Goal: Task Accomplishment & Management: Use online tool/utility

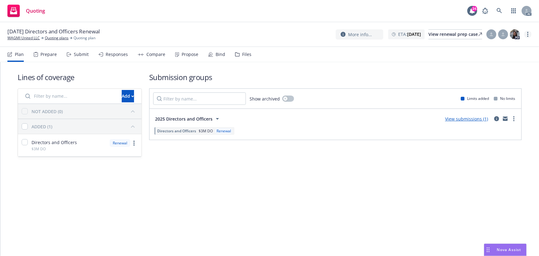
click at [528, 34] on circle "more" at bounding box center [528, 34] width 1 height 1
drag, startPoint x: 521, startPoint y: 37, endPoint x: 493, endPoint y: 44, distance: 28.4
click at [493, 44] on link "Copy logging email" at bounding box center [497, 47] width 69 height 12
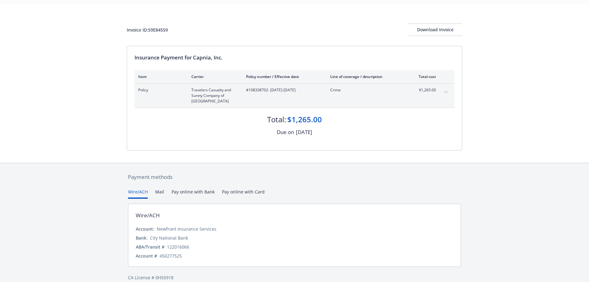
scroll to position [27, 0]
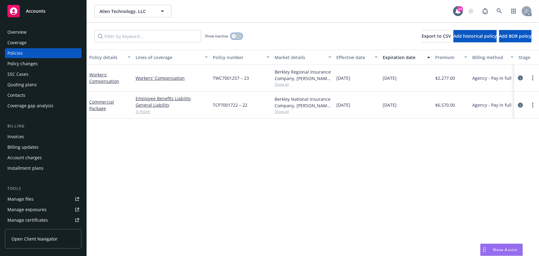
click at [237, 35] on button "button" at bounding box center [237, 36] width 12 height 6
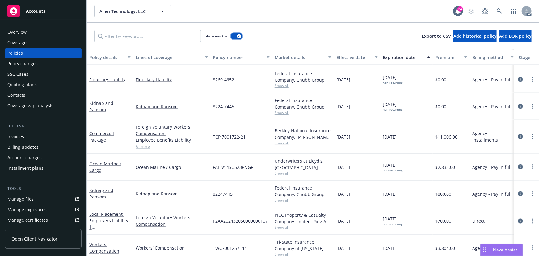
scroll to position [1686, 0]
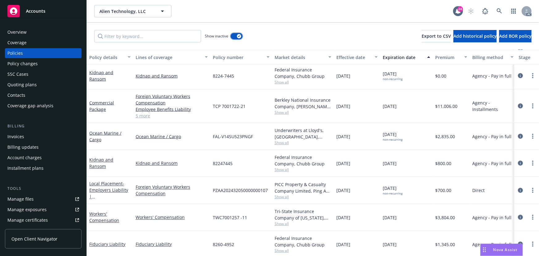
click at [239, 35] on icon "button" at bounding box center [239, 36] width 2 height 2
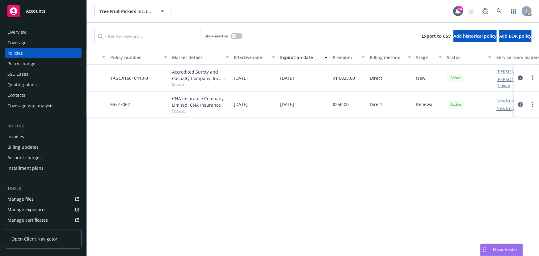
scroll to position [0, 141]
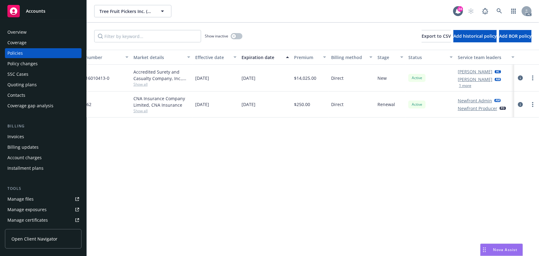
click at [467, 85] on button "1 more" at bounding box center [465, 86] width 12 height 4
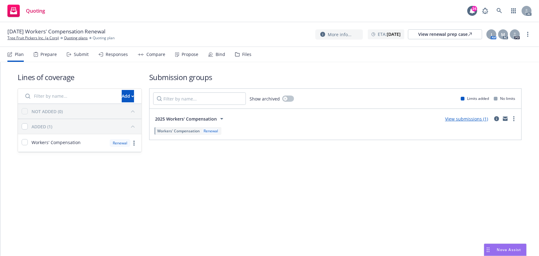
click at [80, 55] on div "Submit" at bounding box center [81, 54] width 15 height 5
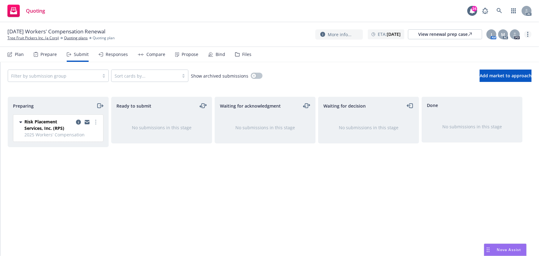
click at [530, 34] on link "more" at bounding box center [528, 34] width 7 height 7
click at [515, 46] on link "Copy logging email" at bounding box center [497, 47] width 69 height 12
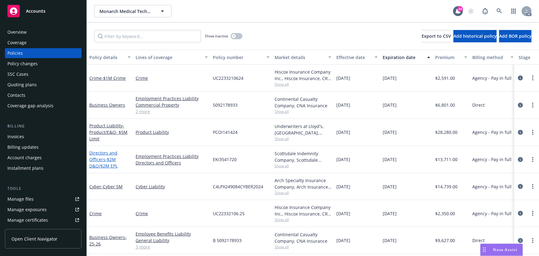
click at [101, 155] on link "Directors and Officers - $2M D&O/$2M EPL" at bounding box center [103, 159] width 28 height 19
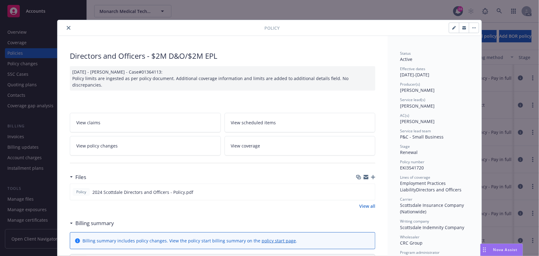
click at [67, 27] on icon "close" at bounding box center [69, 28] width 4 height 4
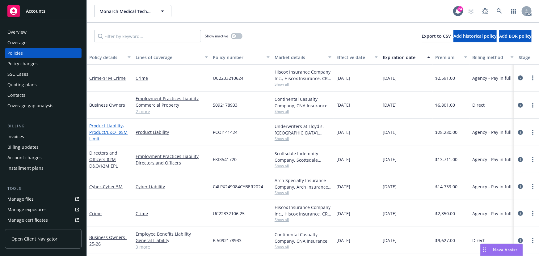
click at [109, 130] on span "- Product/E&O- $5M Limit" at bounding box center [108, 132] width 38 height 19
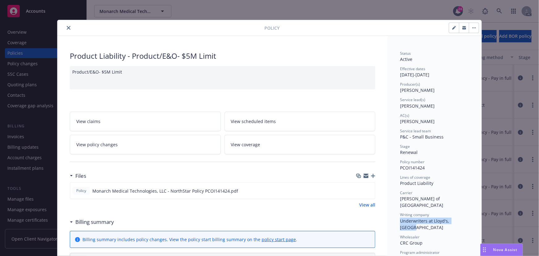
drag, startPoint x: 397, startPoint y: 214, endPoint x: 470, endPoint y: 215, distance: 73.0
copy span "Underwriters at Lloyd's, [GEOGRAPHIC_DATA]"
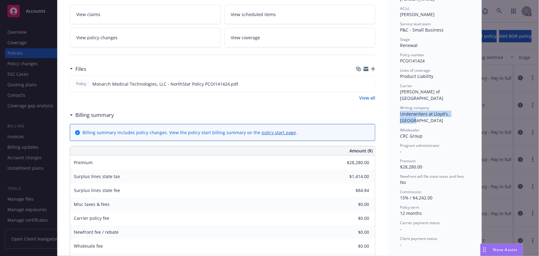
scroll to position [84, 0]
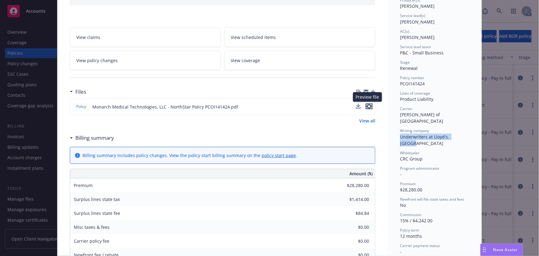
click at [369, 106] on icon "preview file" at bounding box center [370, 106] width 6 height 4
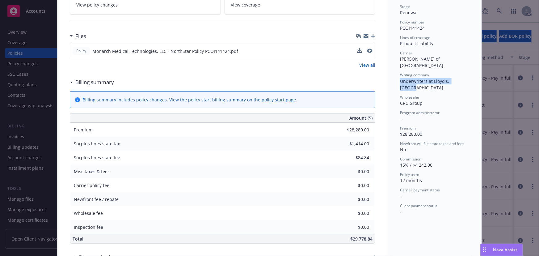
scroll to position [140, 0]
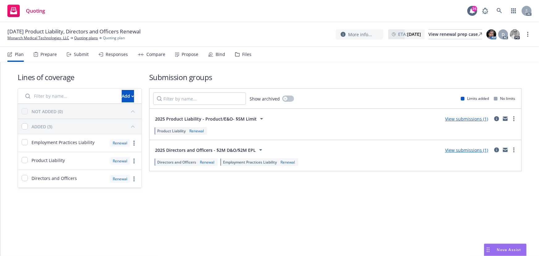
click at [80, 56] on div "Submit" at bounding box center [81, 54] width 15 height 5
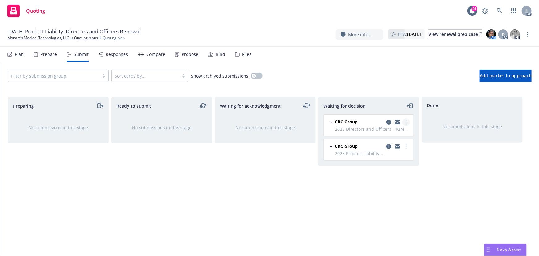
click at [406, 122] on icon "more" at bounding box center [406, 122] width 1 height 5
drag, startPoint x: 443, startPoint y: 168, endPoint x: 433, endPoint y: 162, distance: 10.8
click at [443, 168] on div "Done No submissions in this stage" at bounding box center [472, 170] width 101 height 146
click at [406, 120] on circle "more" at bounding box center [406, 120] width 1 height 1
click at [393, 160] on span "Add accepted decision" at bounding box center [379, 159] width 62 height 6
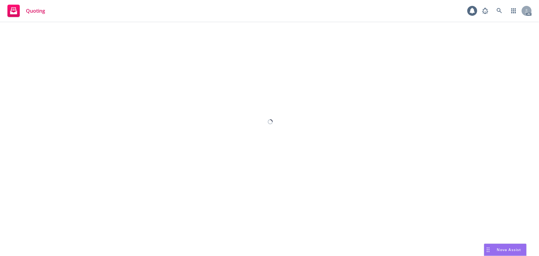
select select "12"
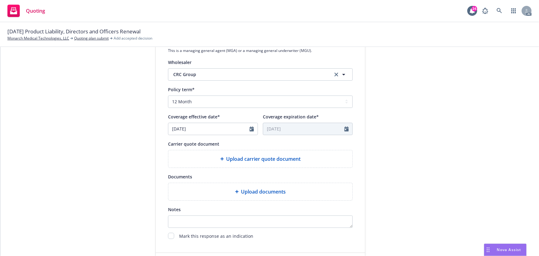
scroll to position [197, 0]
click at [262, 159] on span "Upload carrier quote document" at bounding box center [264, 158] width 75 height 7
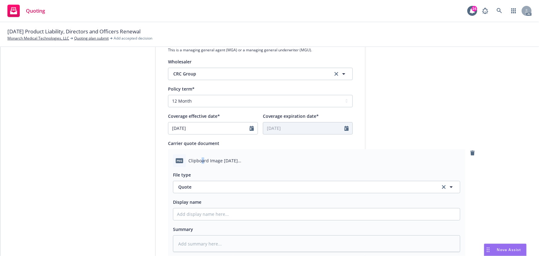
click at [201, 160] on span "Clipboard Image [DATE] RE__Need_Short_Term_Quote__Monarch_Medical_Technologies_…" at bounding box center [325, 160] width 272 height 6
click at [197, 159] on span "Clipboard Image [DATE] RE__Need_Short_Term_Quote__Monarch_Medical_Technologies_…" at bounding box center [325, 160] width 272 height 6
click at [238, 159] on span "Clipboard Image [DATE] RE__Need_Short_Term_Quote__Monarch_Medical_Technologies_…" at bounding box center [325, 160] width 272 height 6
drag, startPoint x: 467, startPoint y: 153, endPoint x: 377, endPoint y: 152, distance: 89.7
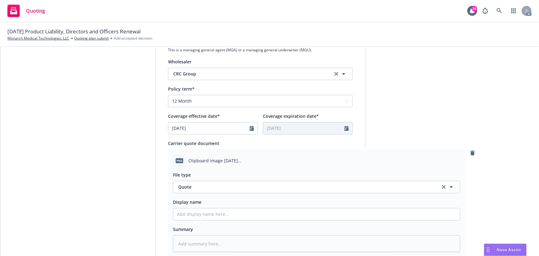
click at [471, 153] on icon "remove" at bounding box center [473, 153] width 4 height 5
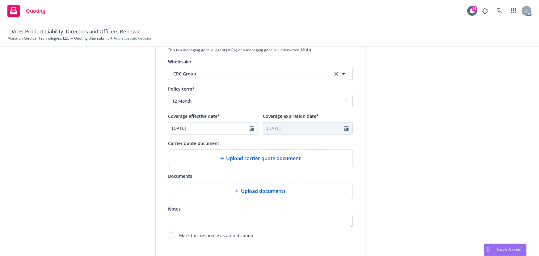
click at [220, 157] on icon at bounding box center [222, 158] width 4 height 4
type textarea "x"
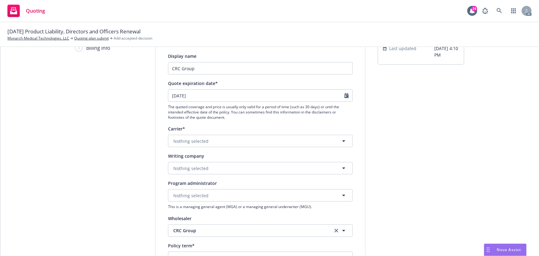
scroll to position [0, 0]
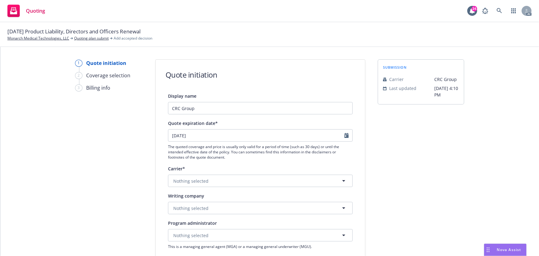
drag, startPoint x: 478, startPoint y: 180, endPoint x: 401, endPoint y: 173, distance: 77.6
click at [345, 137] on icon "Calendar" at bounding box center [347, 135] width 4 height 5
select select "9"
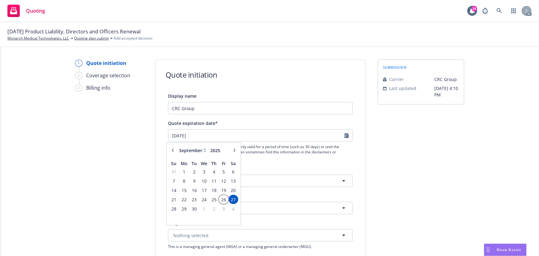
click at [223, 198] on span "26" at bounding box center [224, 200] width 8 height 8
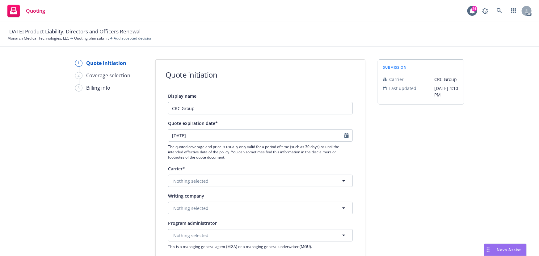
type input "[DATE]"
type textarea "x"
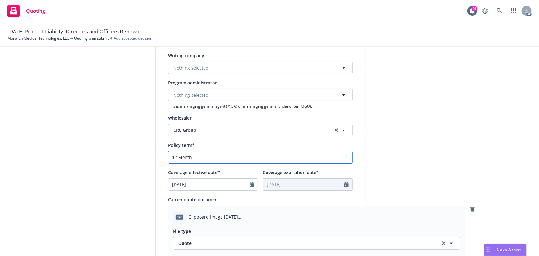
click at [213, 156] on select "Select policy term 12 Month 6 Month 4 Month 3 Month 2 Month 1 Month 36 Month (3…" at bounding box center [260, 157] width 185 height 12
select select "other"
click at [168, 151] on select "Select policy term 12 Month 6 Month 4 Month 3 Month 2 Month 1 Month 36 Month (3…" at bounding box center [260, 157] width 185 height 12
type textarea "x"
click at [346, 184] on icon "Calendar" at bounding box center [347, 184] width 4 height 5
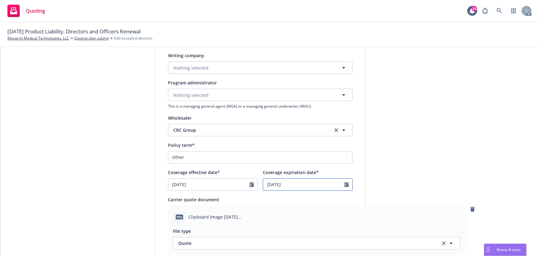
select select "9"
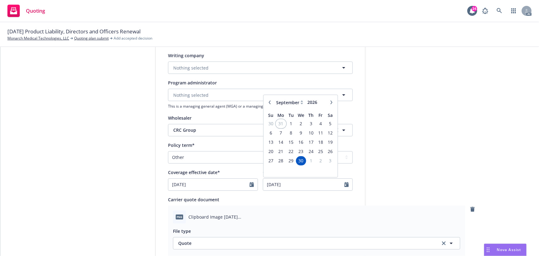
click at [279, 126] on span "31" at bounding box center [281, 124] width 9 height 8
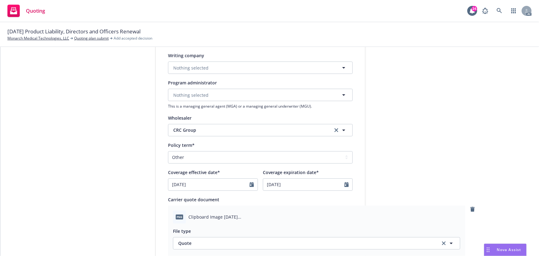
type input "[DATE]"
type textarea "x"
click at [420, 168] on div "submission Carrier CRC Group Last updated [DATE] 4:10 PM" at bounding box center [421, 171] width 87 height 504
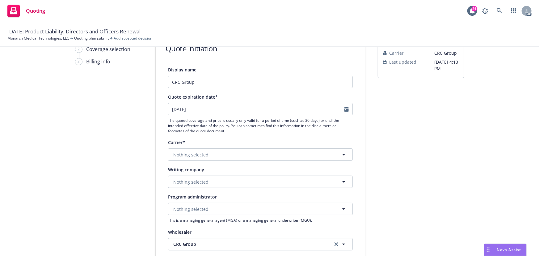
scroll to position [0, 0]
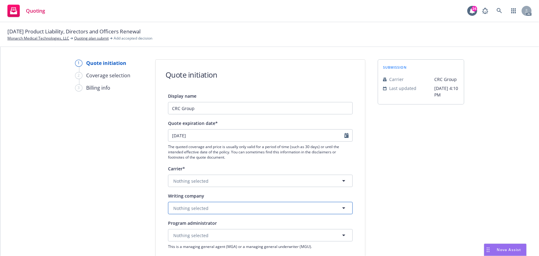
click at [186, 209] on span "Nothing selected" at bounding box center [190, 208] width 35 height 6
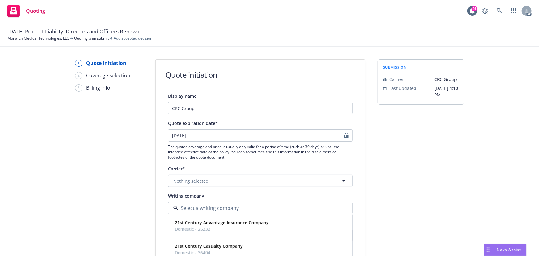
paste input "Scottsdale Indemnity Company."
type input "Scottsdale Indemnity Company."
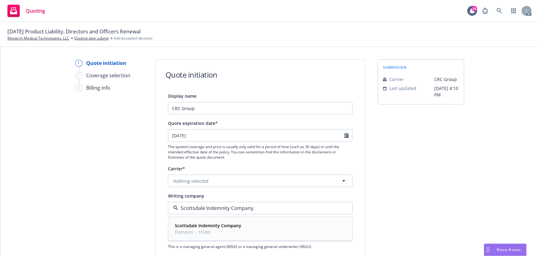
click at [207, 228] on strong "Scottsdale Indemnity Company" at bounding box center [208, 226] width 66 height 6
type textarea "x"
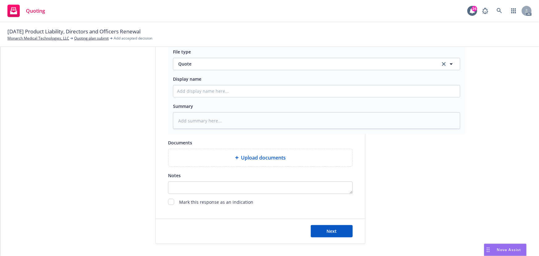
scroll to position [261, 0]
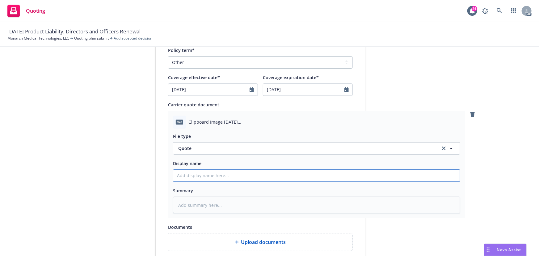
click at [185, 179] on input "Display name" at bounding box center [316, 176] width 287 height 12
type input "25-26 D&O Quote"
click at [198, 175] on input "25-26 D&O Quote" at bounding box center [316, 176] width 287 height 12
click at [220, 177] on input "25-26 D&O Quote" at bounding box center [316, 176] width 287 height 12
type textarea "x"
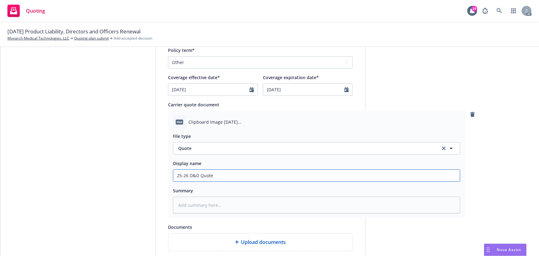
type input "25-26 D&O Quote ("
type textarea "x"
type input "25-26 D&O Quote ()"
click at [213, 175] on input "25-26 D&O Quote ()" at bounding box center [316, 176] width 287 height 12
type textarea "x"
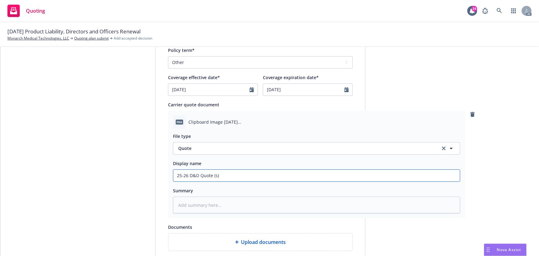
type input "25-26 D&O Quote (sh)"
type textarea "x"
type input "25-26 D&O Quote (sho)"
type textarea "x"
type input "25-26 D&O Quote (shoe)"
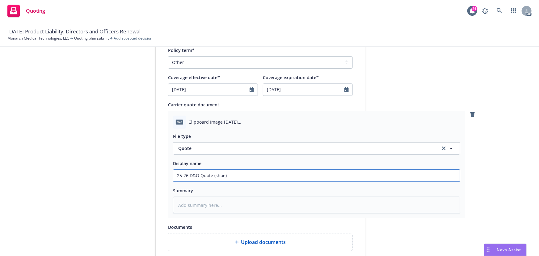
type textarea "x"
type input "25-26 D&O Quote (shoet)"
type textarea "x"
type input "25-26 D&O Quote (shoet )"
type textarea "x"
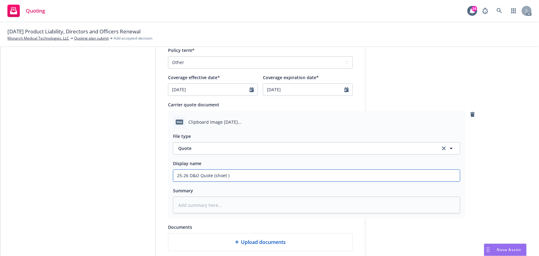
type input "25-26 D&O Quote (shoet t)"
type textarea "x"
type input "25-26 D&O Quote (shoet te)"
type textarea "x"
type input "25-26 D&O Quote (shoet ter)"
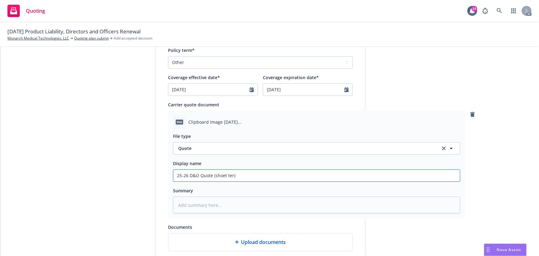
type textarea "x"
type input "25-26 D&O Quote (shoet term)"
click at [223, 174] on input "25-26 D&O Quote (shoet term)" at bounding box center [316, 176] width 287 height 12
type textarea "x"
type input "25-26 D&O Quote (shot term)"
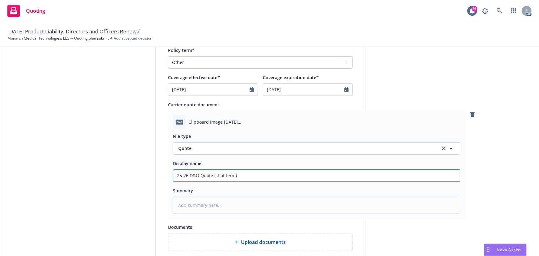
type textarea "x"
type input "25-26 D&O Quote (short term)"
drag, startPoint x: 254, startPoint y: 176, endPoint x: 173, endPoint y: 175, distance: 81.3
click at [173, 175] on input "25-26 D&O Quote (short term)" at bounding box center [316, 176] width 287 height 12
click at [281, 174] on input "25-26 D&O Quote (short term)" at bounding box center [316, 176] width 287 height 12
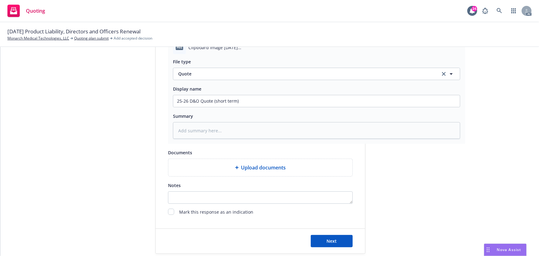
scroll to position [346, 0]
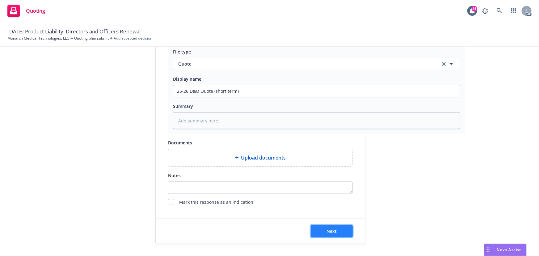
click at [329, 232] on span "Next" at bounding box center [332, 231] width 10 height 6
type textarea "x"
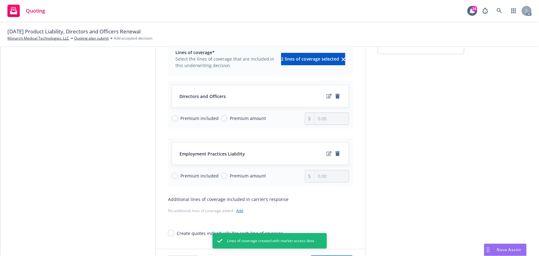
scroll to position [80, 0]
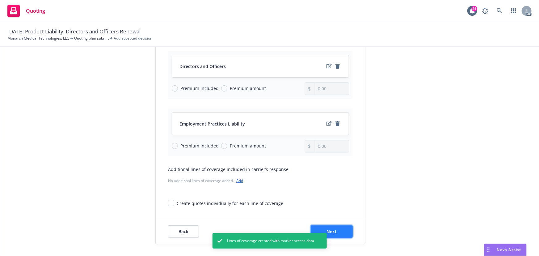
click at [347, 232] on button "Next" at bounding box center [332, 231] width 42 height 12
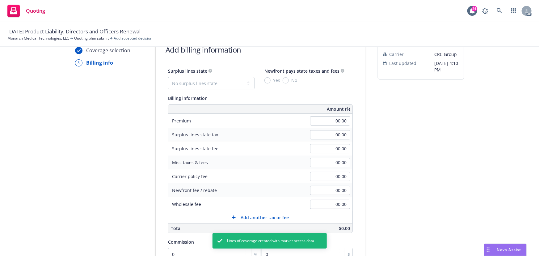
scroll to position [24, 0]
click at [325, 123] on input "00.00" at bounding box center [330, 121] width 40 height 9
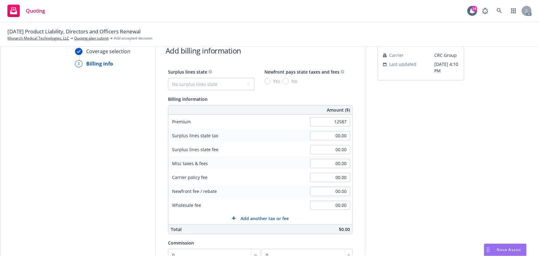
type input "12,587.00"
click at [447, 176] on div "submission Carrier CRC Group Last updated [DATE] 4:10 PM" at bounding box center [421, 193] width 87 height 316
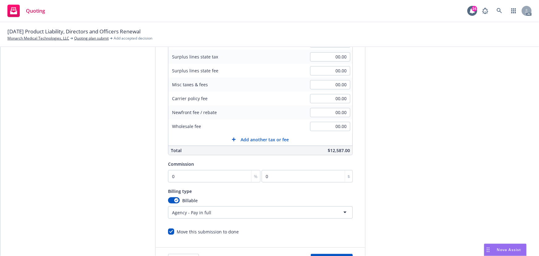
scroll to position [108, 0]
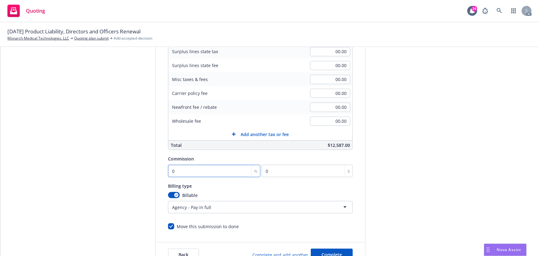
click at [179, 173] on input "0" at bounding box center [214, 171] width 92 height 12
type input "1"
type input "125.87"
type input "12"
type input "1510.44"
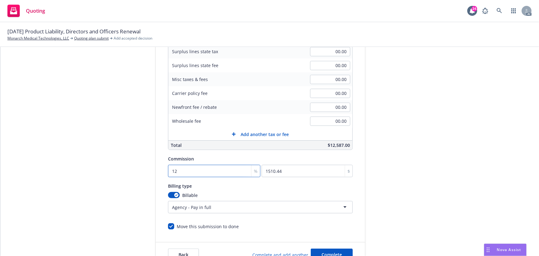
type input "12"
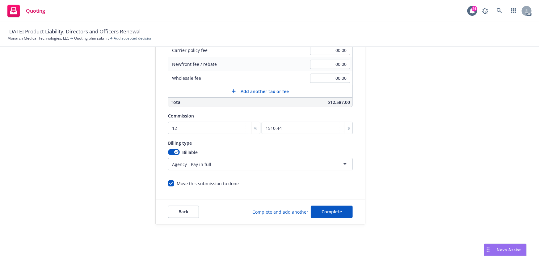
scroll to position [44, 0]
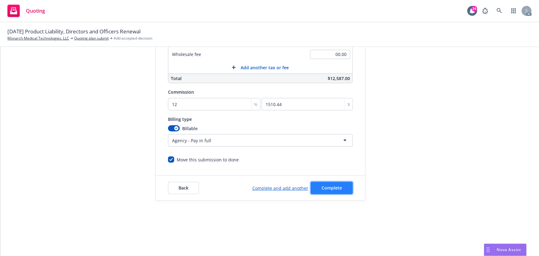
click at [336, 190] on button "Complete" at bounding box center [332, 188] width 42 height 12
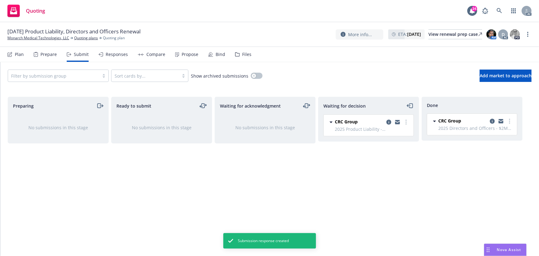
click at [193, 58] on div "Propose" at bounding box center [186, 54] width 23 height 15
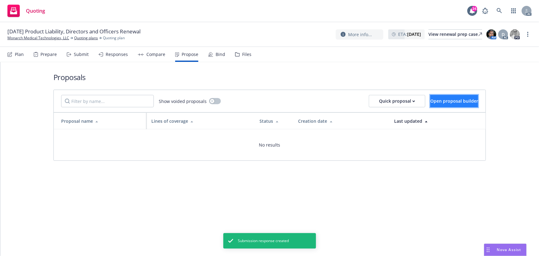
click at [453, 104] on button "Open proposal builder" at bounding box center [455, 101] width 48 height 12
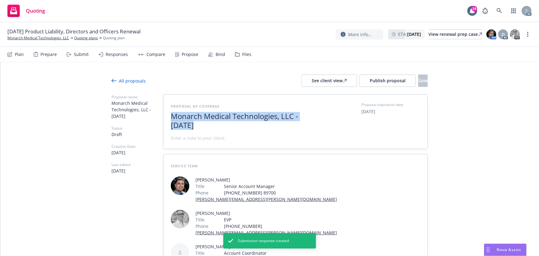
drag, startPoint x: 193, startPoint y: 126, endPoint x: 168, endPoint y: 119, distance: 25.4
click at [168, 119] on div "Proposal of coverage Monarch Medical Technologies, LLC - [DATE] Proposal expira…" at bounding box center [296, 122] width 264 height 54
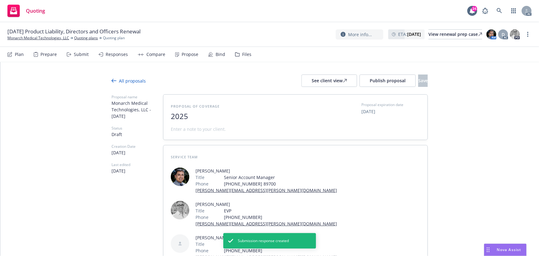
click at [202, 115] on span "2025" at bounding box center [246, 116] width 151 height 9
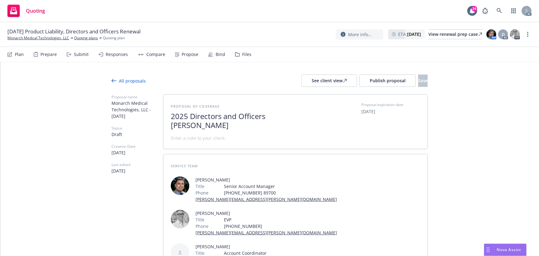
scroll to position [0, 0]
click at [181, 139] on span at bounding box center [198, 138] width 55 height 6
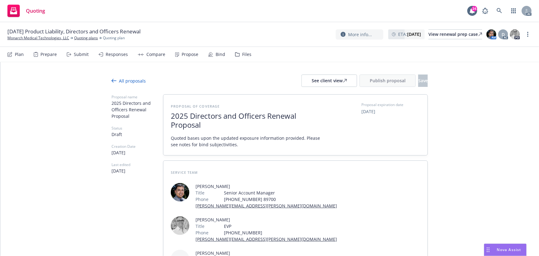
scroll to position [0, 0]
drag, startPoint x: 205, startPoint y: 128, endPoint x: 167, endPoint y: 116, distance: 39.8
click at [167, 116] on div "Proposal of coverage 2025 Directors and Officers Renewal Proposal Quoted bases …" at bounding box center [296, 125] width 264 height 61
copy span "2025 Directors and Officers Renewal Proposal"
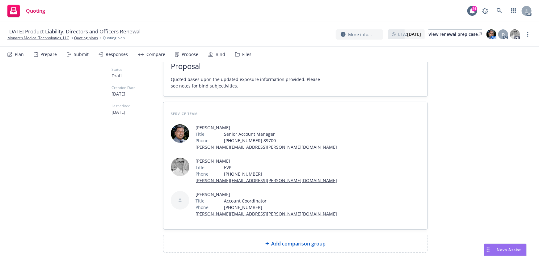
click at [286, 240] on span "Add comparison group" at bounding box center [299, 243] width 54 height 7
type textarea "x"
click at [253, 242] on span at bounding box center [295, 245] width 249 height 7
paste span
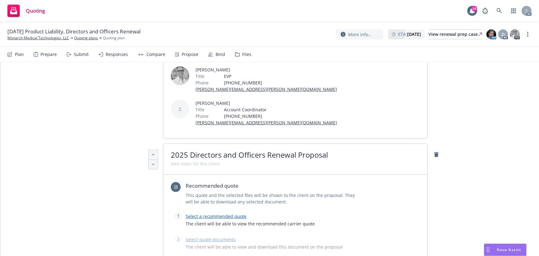
scroll to position [171, 0]
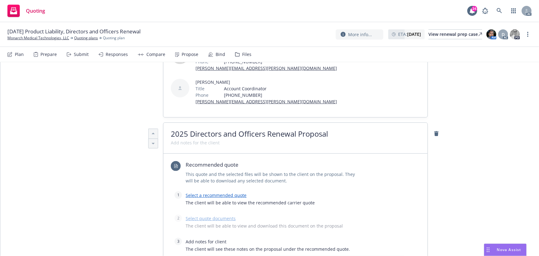
click at [230, 192] on link "Select a recommended quote" at bounding box center [216, 195] width 61 height 6
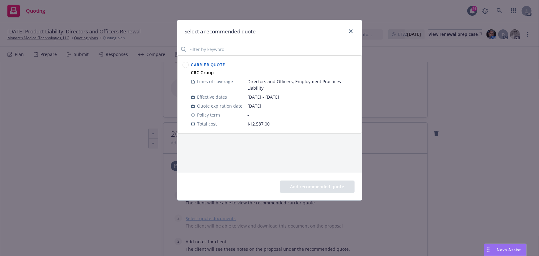
click at [185, 65] on circle at bounding box center [186, 65] width 6 height 6
click at [316, 189] on button "Add recommended quote" at bounding box center [317, 187] width 75 height 12
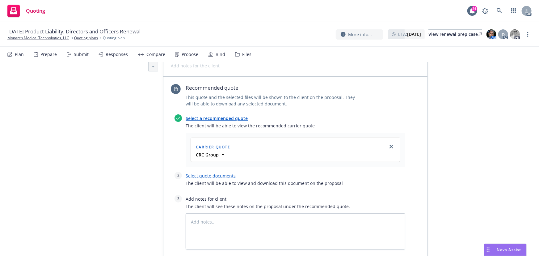
scroll to position [255, 0]
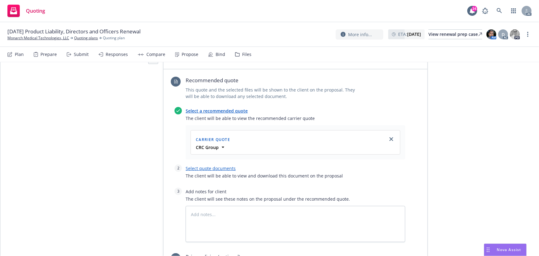
click at [228, 165] on link "Select quote documents" at bounding box center [211, 168] width 50 height 6
type textarea "x"
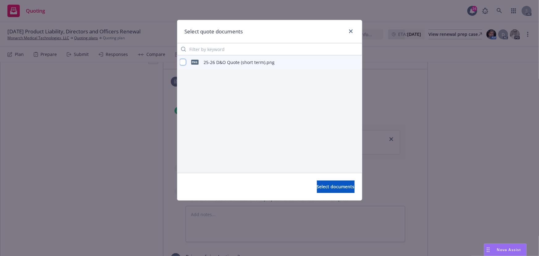
click at [184, 63] on input "checkbox" at bounding box center [183, 62] width 6 height 6
checkbox input "true"
click at [323, 189] on span "Select documents" at bounding box center [336, 187] width 38 height 6
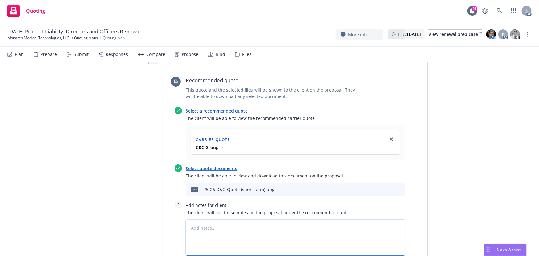
click at [196, 220] on textarea at bounding box center [296, 238] width 220 height 36
type textarea "x"
type textarea "B"
type textarea "x"
type textarea "Bi"
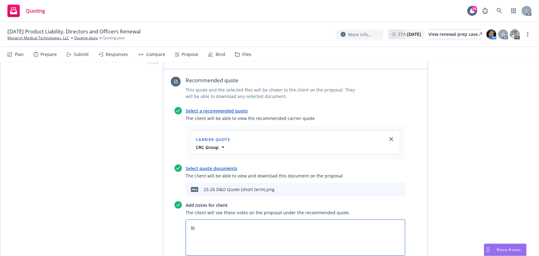
type textarea "x"
type textarea "Bin"
type textarea "x"
type textarea "Bind"
type textarea "x"
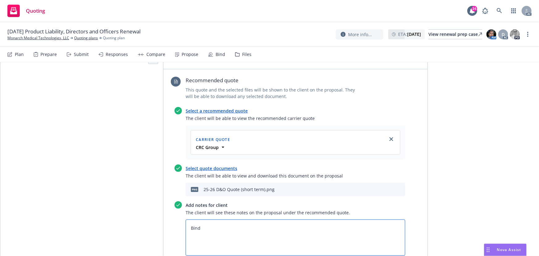
type textarea "Bind"
type textarea "x"
type textarea "Bind s"
type textarea "x"
type textarea "Bind sU"
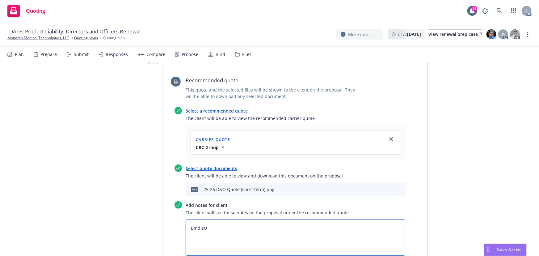
type textarea "x"
type textarea "Bind sUB"
type textarea "x"
type textarea "Bind sUBJ"
type textarea "x"
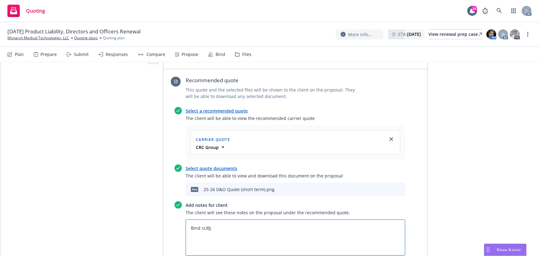
type textarea "Bind sUBJE"
type textarea "x"
type textarea "Bind sUBJEC"
type textarea "x"
type textarea "Bind sUBJECT"
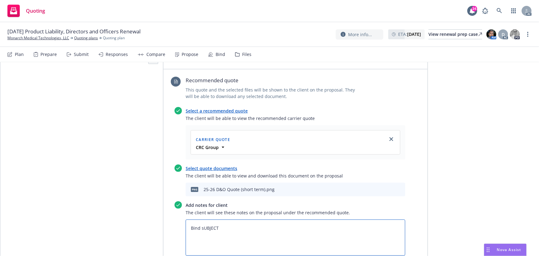
type textarea "x"
type textarea "Bind sUBJECTI"
type textarea "x"
type textarea "Bind sUBJECTIV"
type textarea "x"
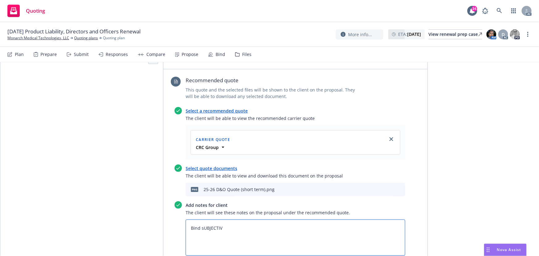
type textarea "Bind sUBJECTIVI"
type textarea "x"
type textarea "Bind sUBJECTIVIT"
type textarea "x"
type textarea "Bind sUBJECTIVITI"
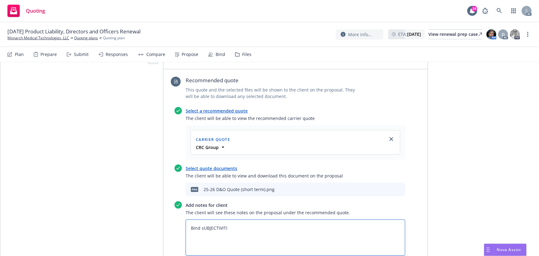
type textarea "x"
type textarea "Bind sUBJECTIVITIE"
type textarea "x"
type textarea "Bind sUBJECTIVITIES"
type textarea "x"
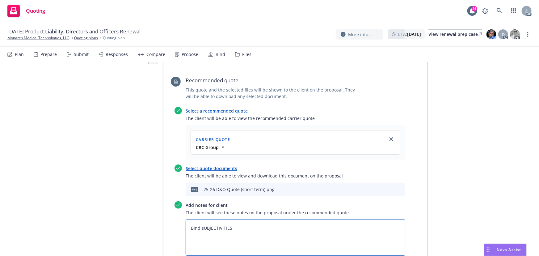
type textarea "Bind sUBJECTIVITIES"
drag, startPoint x: 229, startPoint y: 195, endPoint x: 199, endPoint y: 195, distance: 29.7
click at [199, 220] on textarea "Bind sUBJECTIVITIES" at bounding box center [296, 238] width 220 height 36
type textarea "x"
type textarea "Bind S"
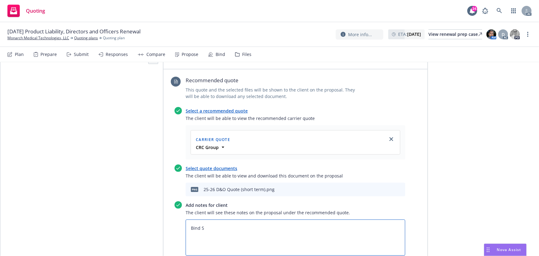
type textarea "x"
type textarea "Bind Su"
type textarea "x"
type textarea "Bind Sub"
type textarea "x"
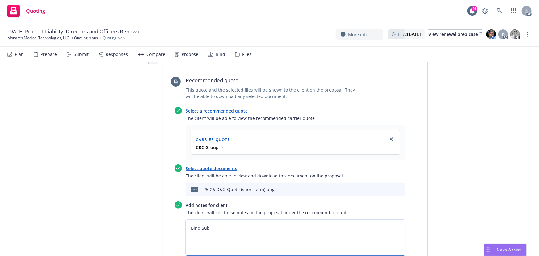
type textarea "Bind Subj"
type textarea "x"
type textarea "Bind Subje"
type textarea "x"
type textarea "Bind Subjec"
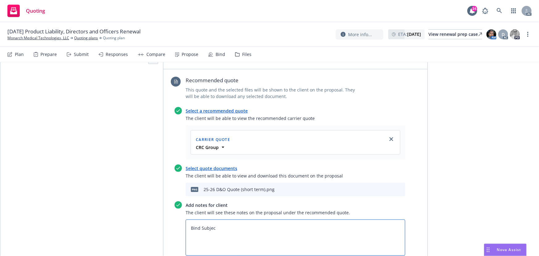
type textarea "x"
type textarea "Bind Subject"
type textarea "x"
type textarea "Bind Subjecti"
type textarea "x"
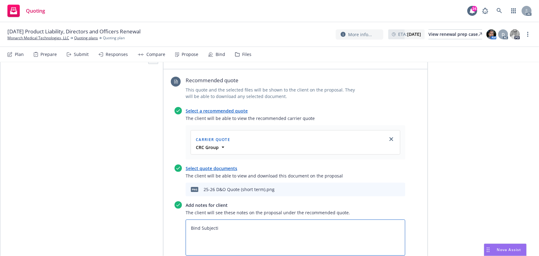
type textarea "Bind Subjectiv"
type textarea "x"
type textarea "Bind Subjectivi"
type textarea "x"
type textarea "Bind Subjectivit"
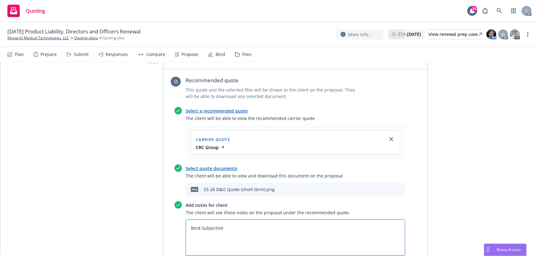
type textarea "x"
type textarea "Bind Subjectiviti"
type textarea "x"
type textarea "Bind Subjectivitie"
type textarea "x"
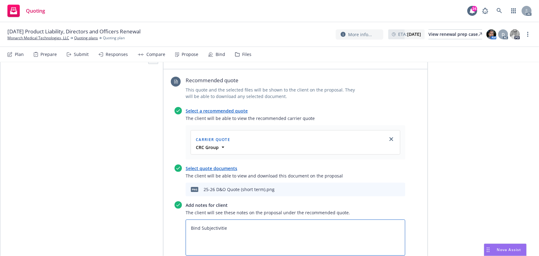
type textarea "Bind Subjectivities"
type textarea "x"
type textarea "Bind Subjectivities:"
type textarea "x"
type textarea "Bind Subjectivities:"
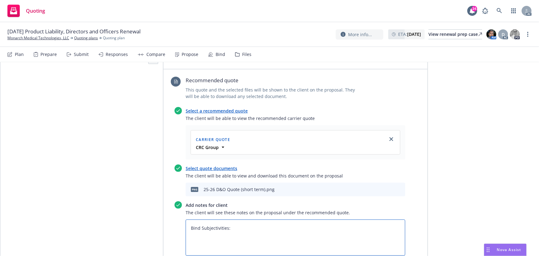
click at [200, 220] on textarea "Bind Subjectivities:" at bounding box center [296, 238] width 220 height 36
paste textarea "Written Order to Bind PRIOR TO BINDING: confirm that insured’s total assets are…"
type textarea "x"
type textarea "Bind Subjectivities: Written Order to Bind PRIOR TO BINDING: confirm that insur…"
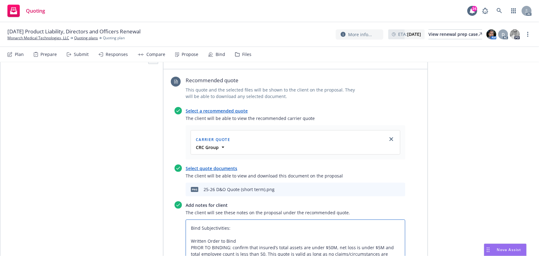
click at [190, 220] on textarea "Bind Subjectivities: Written Order to Bind PRIOR TO BINDING: confirm that insur…" at bounding box center [296, 248] width 220 height 56
type textarea "x"
type textarea "Bind Subjectivities: Written Order to Bind PRIOR TO BINDING: confirm that insur…"
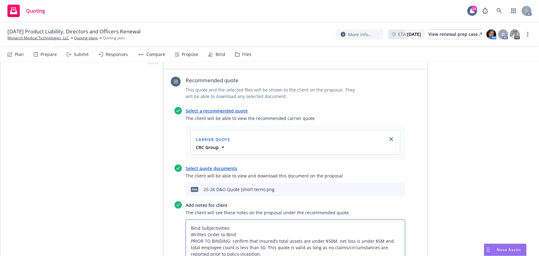
type textarea "x"
type textarea "Bind Subjectivities: 1Written Order to Bind PRIOR TO BINDING: confirm that insu…"
type textarea "x"
type textarea "Bind Subjectivities: 1.Written Order to Bind PRIOR TO BINDING: confirm that ins…"
type textarea "x"
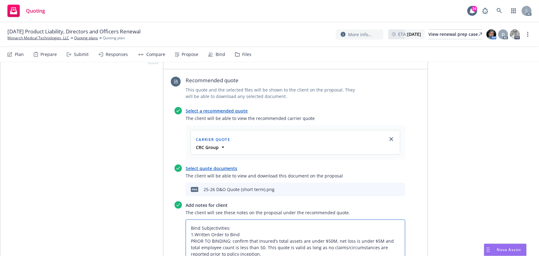
type textarea "Bind Subjectivities: 1. Written Order to Bind PRIOR TO BINDING: confirm that in…"
click at [189, 220] on textarea "Bind Subjectivities: 1. Written Order to Bind PRIOR TO BINDING: confirm that in…" at bounding box center [296, 244] width 220 height 49
type textarea "x"
type textarea "Bind Subjectivities: 1. Written Order to Bind 2PRIOR TO BINDING: confirm that i…"
type textarea "x"
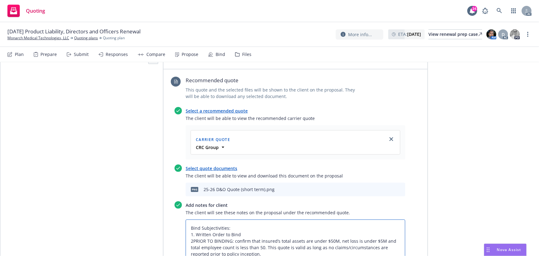
type textarea "Bind Subjectivities: 1. Written Order to Bind 2.PRIOR TO BINDING: confirm that …"
type textarea "x"
type textarea "Bind Subjectivities: 1. Written Order to Bind 2. PRIOR TO BINDING: confirm that…"
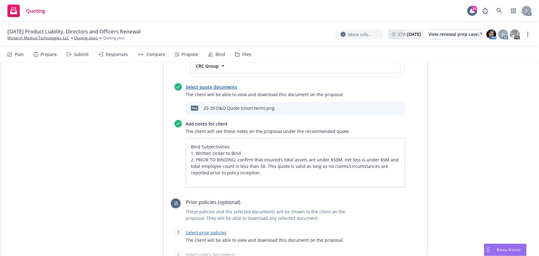
scroll to position [340, 0]
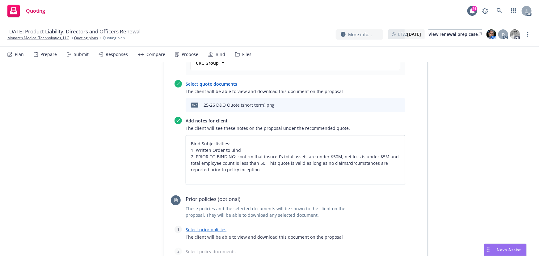
click at [215, 227] on link "Select prior policies" at bounding box center [206, 230] width 41 height 6
type textarea "x"
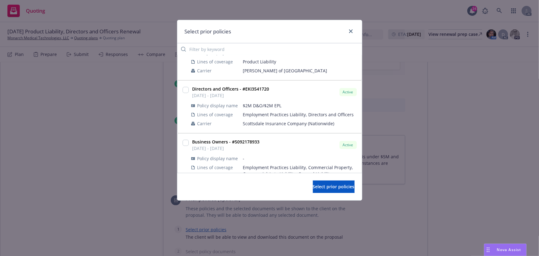
scroll to position [140, 0]
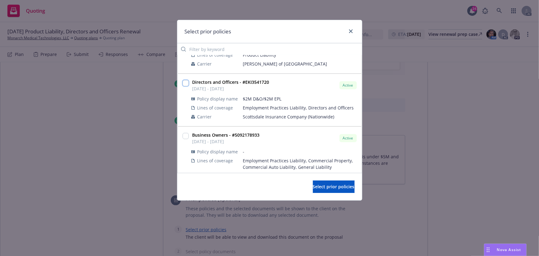
click at [186, 83] on input "checkbox" at bounding box center [186, 83] width 6 height 6
checkbox input "true"
click at [317, 185] on span "Select prior policies" at bounding box center [334, 187] width 42 height 6
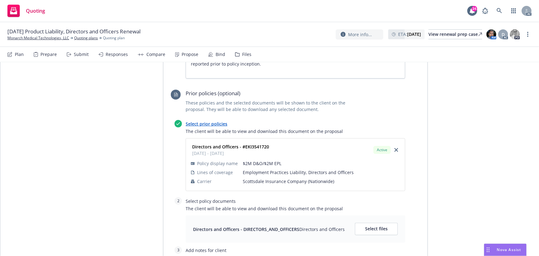
scroll to position [452, 0]
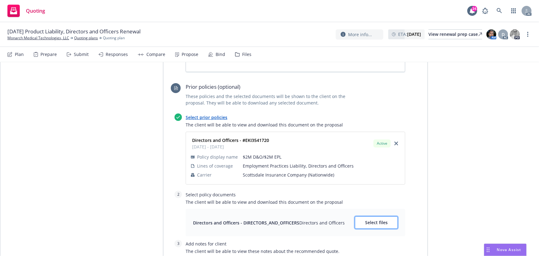
click at [371, 220] on span "Select files" at bounding box center [376, 223] width 23 height 6
type textarea "x"
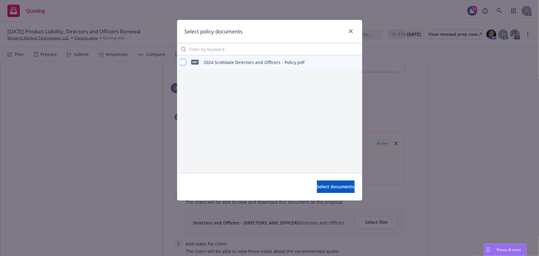
click at [183, 62] on input "checkbox" at bounding box center [183, 62] width 6 height 6
checkbox input "true"
click at [322, 187] on span "Select documents" at bounding box center [336, 187] width 38 height 6
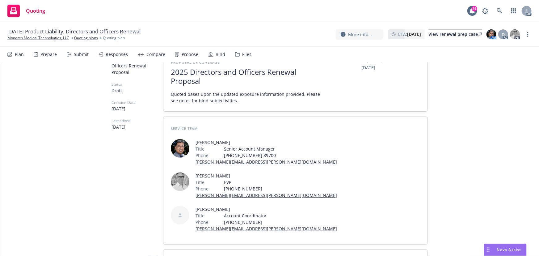
scroll to position [0, 0]
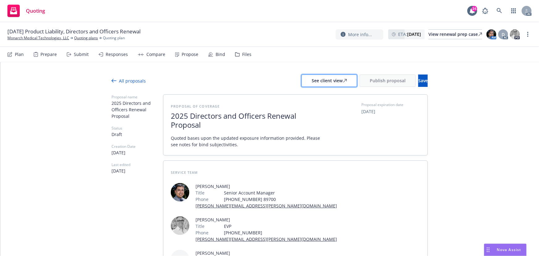
click at [343, 81] on icon at bounding box center [345, 81] width 4 height 4
type textarea "x"
click at [118, 60] on div "Responses" at bounding box center [113, 54] width 29 height 15
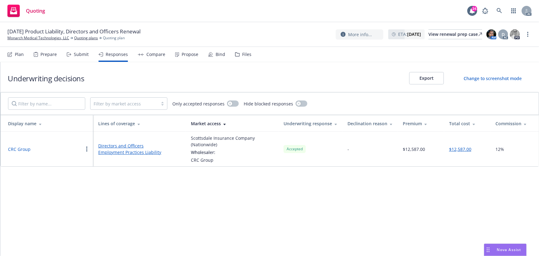
click at [28, 148] on button "CRC Group" at bounding box center [19, 149] width 23 height 6
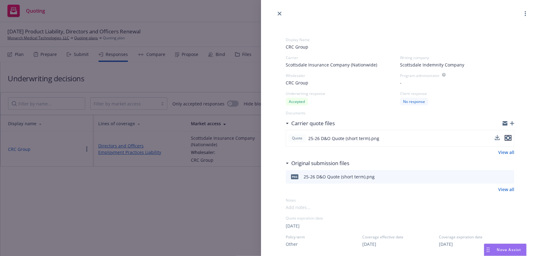
drag, startPoint x: 505, startPoint y: 139, endPoint x: 499, endPoint y: 139, distance: 6.8
click at [506, 139] on icon "preview file" at bounding box center [509, 138] width 6 height 4
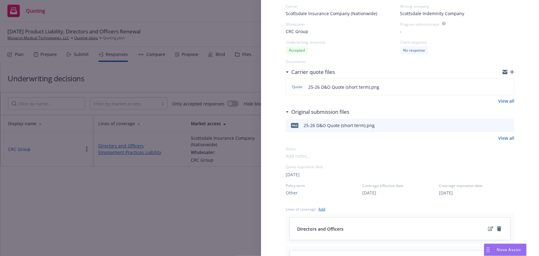
scroll to position [84, 0]
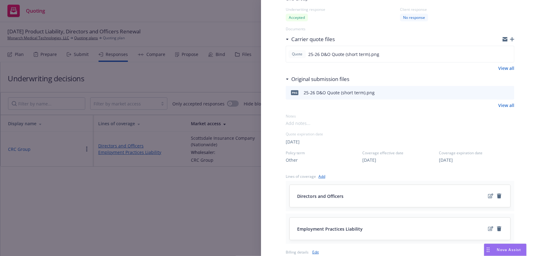
click at [176, 195] on div "Display Name CRC Group Carrier Scottsdale Insurance Company (Nationwide) Writin…" at bounding box center [269, 128] width 539 height 256
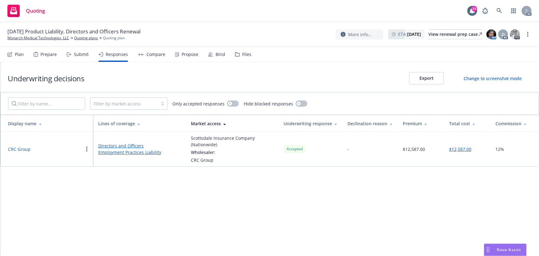
click at [15, 147] on button "CRC Group" at bounding box center [19, 149] width 23 height 6
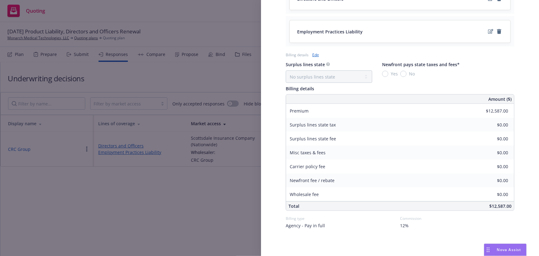
scroll to position [284, 0]
click at [209, 210] on div "Display Name CRC Group Carrier Scottsdale Insurance Company (Nationwide) Writin…" at bounding box center [269, 128] width 539 height 256
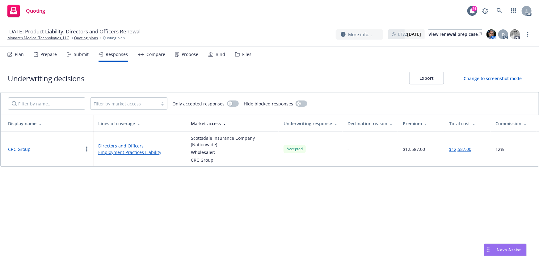
drag, startPoint x: 23, startPoint y: 150, endPoint x: 237, endPoint y: 149, distance: 214.6
click at [23, 150] on button "CRC Group" at bounding box center [19, 149] width 23 height 6
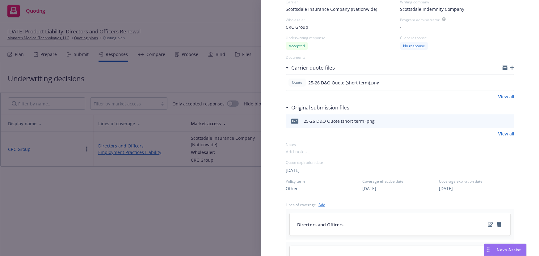
scroll to position [56, 0]
click at [156, 209] on div "Display Name CRC Group Carrier Scottsdale Insurance Company (Nationwide) Writin…" at bounding box center [269, 128] width 539 height 256
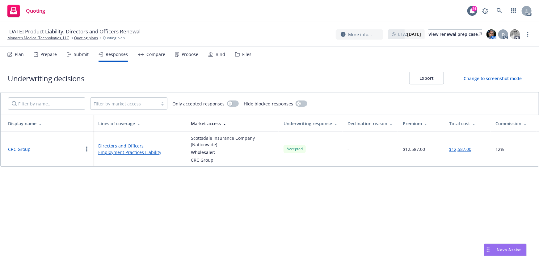
click at [76, 55] on div "Submit" at bounding box center [81, 54] width 15 height 5
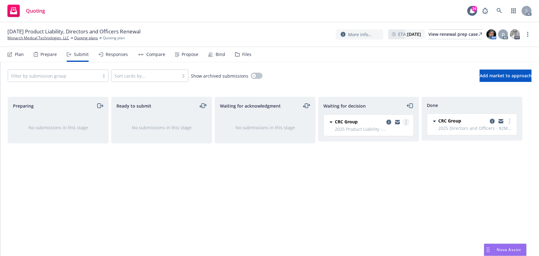
click at [407, 121] on link "more" at bounding box center [406, 121] width 7 height 7
click at [378, 160] on span "Add accepted decision" at bounding box center [379, 159] width 62 height 6
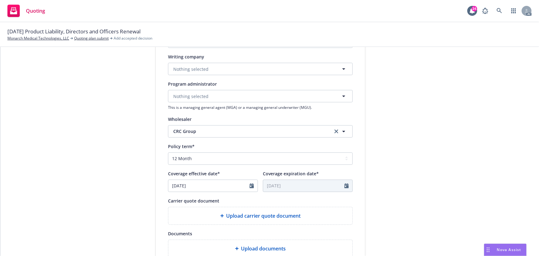
scroll to position [140, 0]
click at [206, 157] on select "Select policy term 12 Month 6 Month 4 Month 3 Month 2 Month 1 Month 36 Month (3…" at bounding box center [260, 157] width 185 height 12
select select "other"
click at [168, 151] on select "Select policy term 12 Month 6 Month 4 Month 3 Month 2 Month 1 Month 36 Month (3…" at bounding box center [260, 157] width 185 height 12
click at [347, 184] on icon "Calendar" at bounding box center [347, 184] width 4 height 5
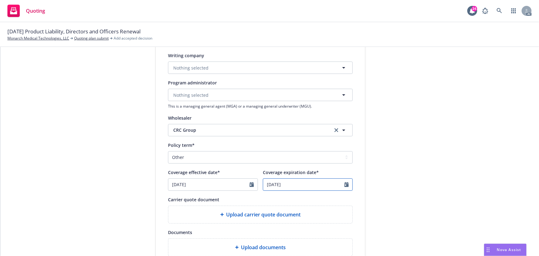
select select "9"
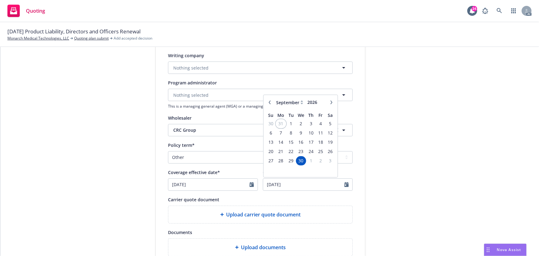
click at [278, 122] on span "31" at bounding box center [281, 124] width 9 height 8
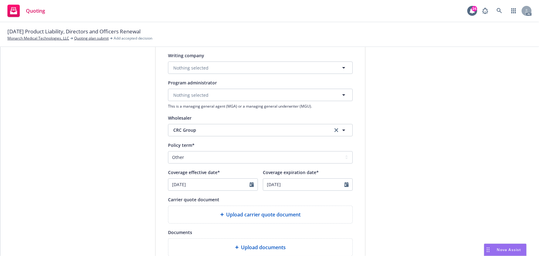
type input "[DATE]"
click at [417, 212] on div "submission Carrier CRC Group Last updated [DATE] 4:10 PM" at bounding box center [421, 126] width 87 height 415
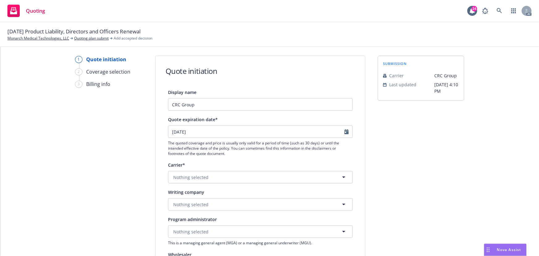
scroll to position [0, 0]
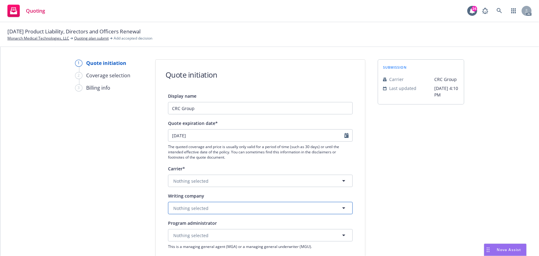
click at [188, 209] on span "Nothing selected" at bounding box center [190, 208] width 35 height 6
paste input "Underwriters at Lloyd's, [GEOGRAPHIC_DATA]"
type input "Underwriters at Lloyd's, [GEOGRAPHIC_DATA]"
click at [203, 226] on strong "Underwriters at Lloyd's, [GEOGRAPHIC_DATA]" at bounding box center [223, 226] width 96 height 6
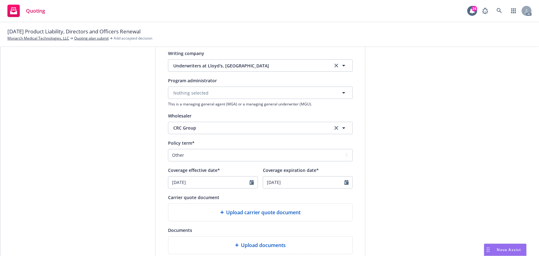
scroll to position [256, 0]
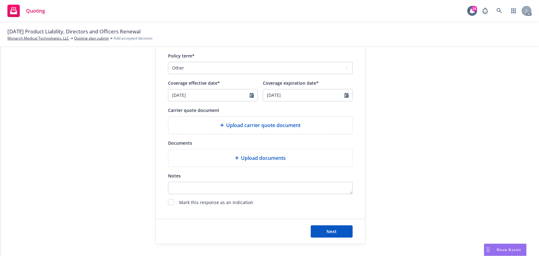
click at [267, 130] on div "Upload carrier quote document" at bounding box center [260, 125] width 184 height 17
click at [263, 127] on span "Upload carrier quote document" at bounding box center [264, 125] width 75 height 7
type textarea "x"
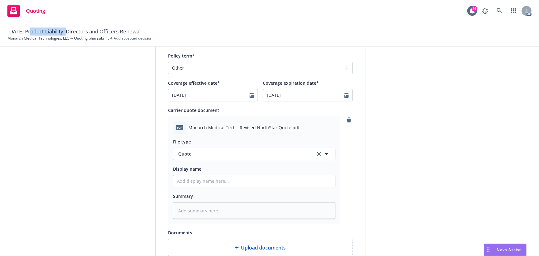
drag, startPoint x: 30, startPoint y: 32, endPoint x: 70, endPoint y: 32, distance: 39.3
click at [70, 32] on span "[DATE] Product Liability, Directors and Officers Renewal" at bounding box center [73, 32] width 133 height 8
copy span "Product Liability"
click at [206, 179] on input "Display name" at bounding box center [254, 181] width 162 height 12
type input "25-26 E&O with Cyber Quote"
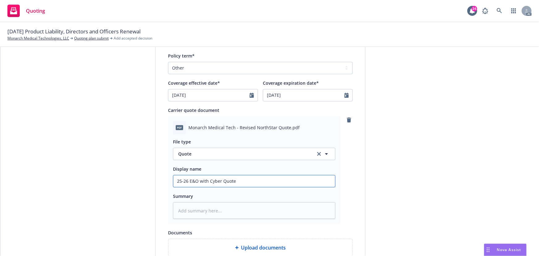
drag, startPoint x: 187, startPoint y: 181, endPoint x: 219, endPoint y: 181, distance: 31.8
click at [219, 181] on input "25-26 E&O with Cyber Quote" at bounding box center [254, 181] width 162 height 12
paste input "Product Liability"
type textarea "x"
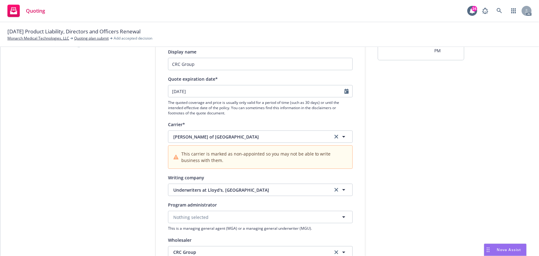
scroll to position [56, 0]
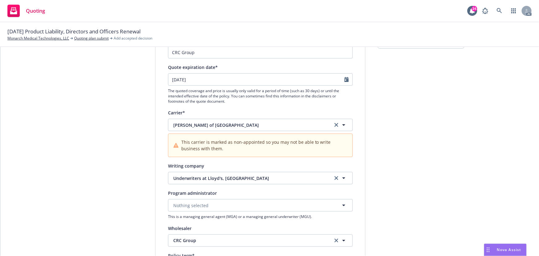
type input "25-26 Product Liability Quote"
click at [345, 79] on icon "Calendar" at bounding box center [347, 79] width 4 height 5
select select "9"
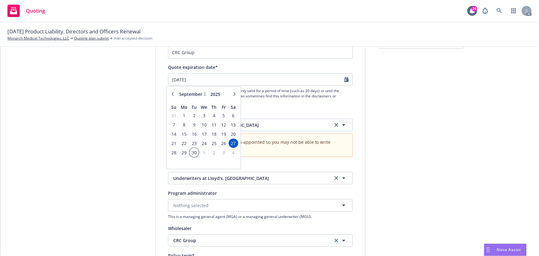
click at [193, 153] on span "30" at bounding box center [194, 153] width 8 height 8
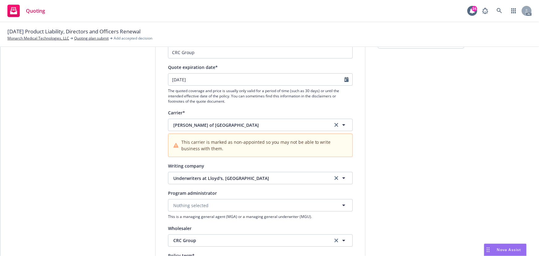
type textarea "x"
type input "[DATE]"
click at [345, 80] on icon "Calendar" at bounding box center [347, 79] width 4 height 5
select select "9"
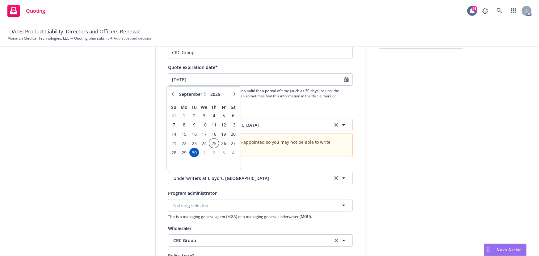
click at [213, 142] on span "25" at bounding box center [214, 143] width 8 height 8
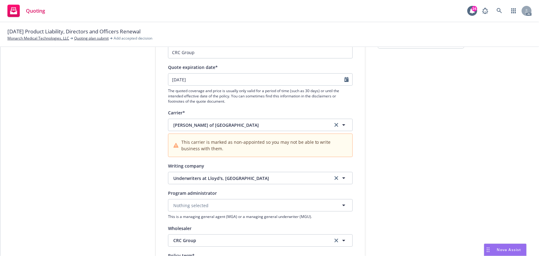
type textarea "x"
type input "[DATE]"
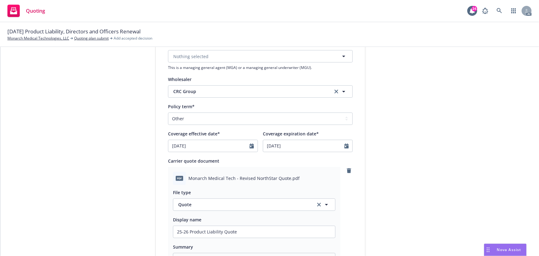
scroll to position [281, 0]
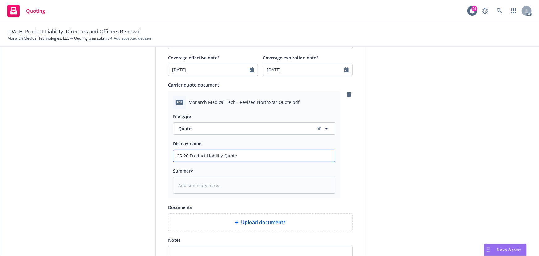
click at [254, 155] on input "25-26 Product Liability Quote" at bounding box center [254, 156] width 162 height 12
type textarea "x"
type input "25-26 Product Liability Quote"
type textarea "x"
type input "25-26 Product Liability Quote ("
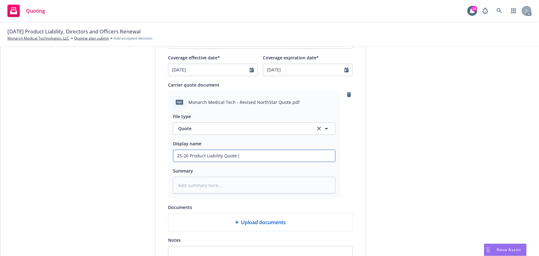
type textarea "x"
type input "25-26 Product Liability Quote ("
type textarea "x"
type input "25-26 Product Liability Quote ( )"
click at [237, 157] on input "25-26 Product Liability Quote ( )" at bounding box center [254, 156] width 162 height 12
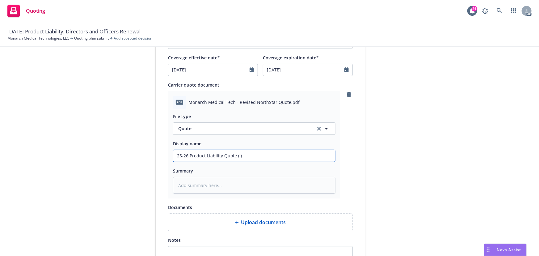
type textarea "x"
type input "25-26 Product Liability Quote ( s)"
type textarea "x"
type input "25-26 Product Liability Quote ( sh)"
type textarea "x"
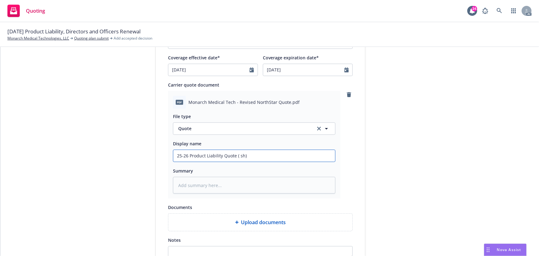
type input "25-26 Product Liability Quote ( sho)"
type textarea "x"
type input "25-26 Product Liability Quote ( shor)"
type textarea "x"
type input "25-26 Product Liability Quote ( short)"
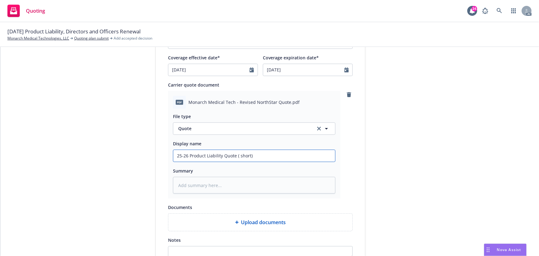
type textarea "x"
type input "25-26 Product Liability Quote ( short )"
type textarea "x"
type input "25-26 Product Liability Quote ( short t)"
type textarea "x"
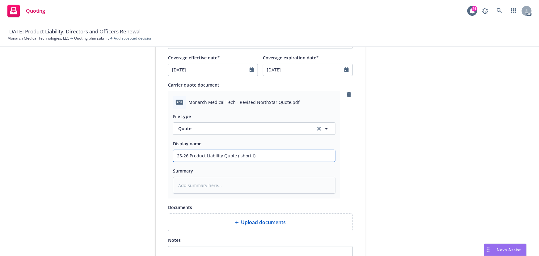
type input "25-26 Product Liability Quote ( short te)"
type textarea "x"
type input "25-26 Product Liability Quote ( short ter)"
type textarea "x"
type input "25-26 Product Liability Quote ( short term)"
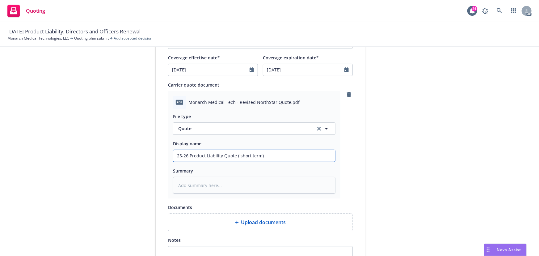
click at [245, 157] on input "25-26 Product Liability Quote ( short term)" at bounding box center [254, 156] width 162 height 12
type textarea "x"
type input "25-26 Product Liability Quote ( shot term)"
click at [237, 156] on input "25-26 Product Liability Quote ( shot term)" at bounding box center [254, 156] width 162 height 12
type textarea "x"
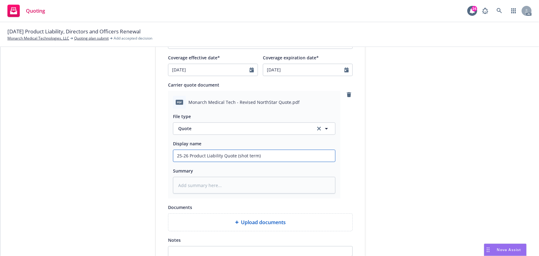
click at [243, 156] on input "25-26 Product Liability Quote (shot term)" at bounding box center [254, 156] width 162 height 12
type input "25-26 Product Liability Quote (short term)"
type textarea "x"
type input "25-26 Product Liability Quote (short term)"
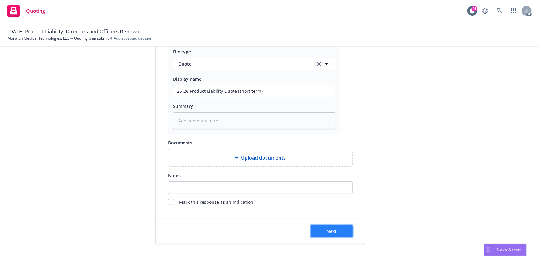
click at [335, 232] on button "Next" at bounding box center [332, 231] width 42 height 12
type textarea "x"
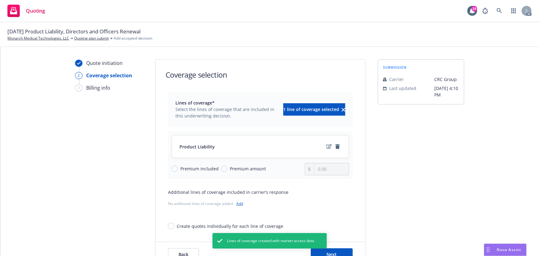
scroll to position [23, 0]
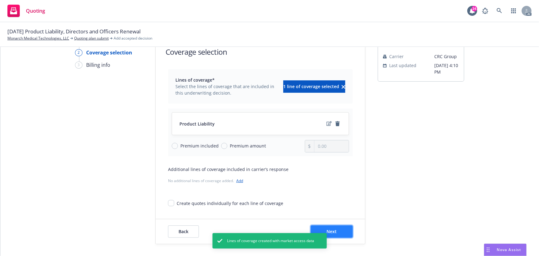
click at [337, 228] on button "Next" at bounding box center [332, 231] width 42 height 12
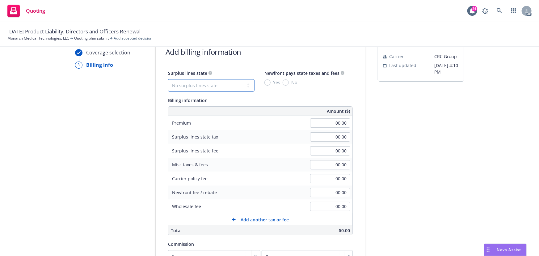
drag, startPoint x: 236, startPoint y: 89, endPoint x: 228, endPoint y: 91, distance: 7.2
click at [230, 90] on select "No surplus lines state [US_STATE] [US_STATE] [US_STATE] [US_STATE] [US_STATE] […" at bounding box center [211, 85] width 87 height 12
select select "CA"
click at [168, 79] on select "No surplus lines state [US_STATE] [US_STATE] [US_STATE] [US_STATE] [US_STATE] […" at bounding box center [211, 85] width 87 height 12
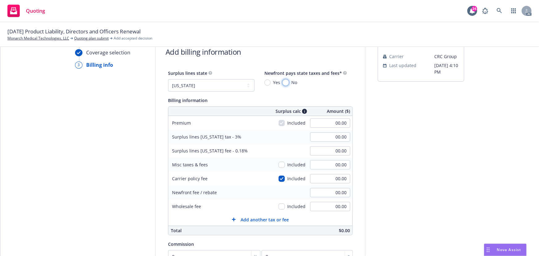
click at [283, 82] on input "No" at bounding box center [286, 82] width 6 height 6
radio input "true"
click at [329, 127] on div "00.00" at bounding box center [330, 123] width 45 height 14
click at [329, 117] on div "00.00" at bounding box center [330, 123] width 45 height 14
click at [328, 123] on input "00.00" at bounding box center [330, 122] width 40 height 9
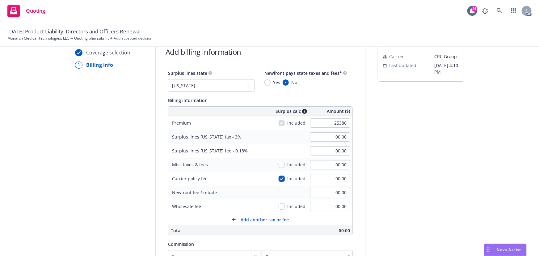
type input "25,386.00"
type input "761.58"
type input "45.69"
click at [378, 137] on div "submission Carrier CRC Group Last updated [DATE] 4:10 PM" at bounding box center [421, 194] width 87 height 316
click at [200, 86] on select "No surplus lines state [US_STATE] [US_STATE] [US_STATE] [US_STATE] [US_STATE] […" at bounding box center [211, 85] width 87 height 12
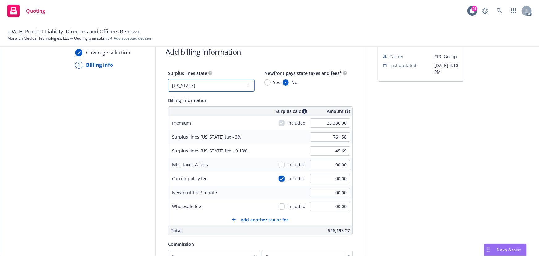
select select "NC"
click at [168, 79] on select "No surplus lines state [US_STATE] [US_STATE] [US_STATE] [US_STATE] [US_STATE] […" at bounding box center [211, 85] width 87 height 12
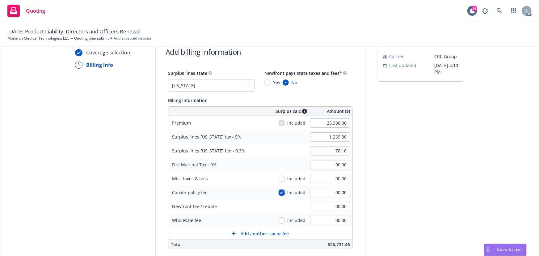
click at [411, 154] on div "submission Carrier CRC Group Last updated [DATE] 4:10 PM" at bounding box center [421, 201] width 87 height 330
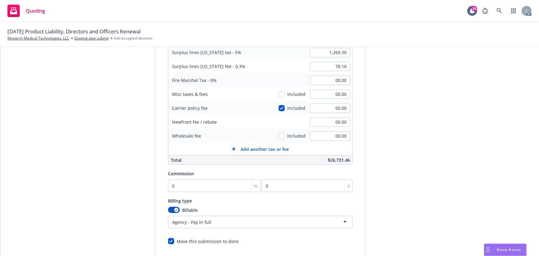
scroll to position [135, 0]
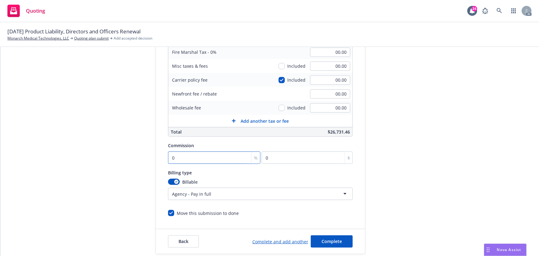
click at [180, 157] on input "0" at bounding box center [214, 157] width 92 height 12
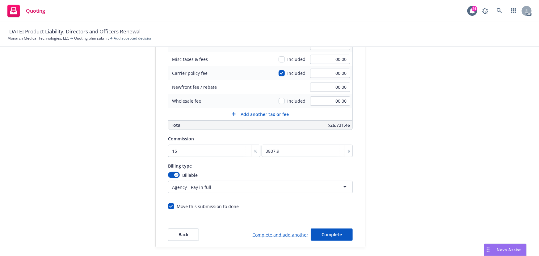
scroll to position [145, 0]
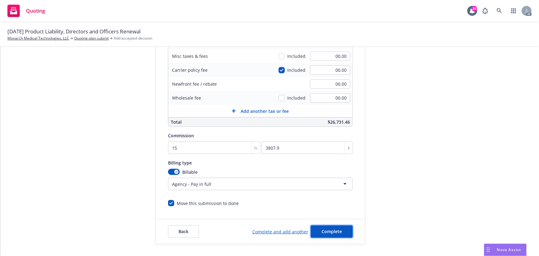
click at [331, 234] on button "Complete" at bounding box center [332, 231] width 42 height 12
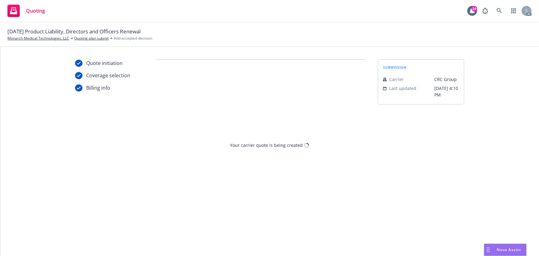
scroll to position [0, 0]
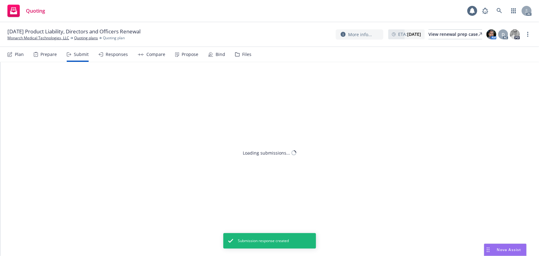
click at [184, 58] on div "Propose" at bounding box center [186, 54] width 23 height 15
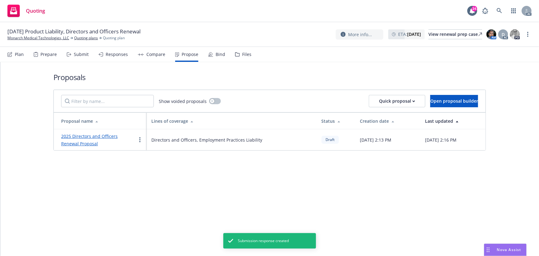
click at [115, 134] on link "2025 Directors and Officers Renewal Proposal" at bounding box center [89, 139] width 57 height 13
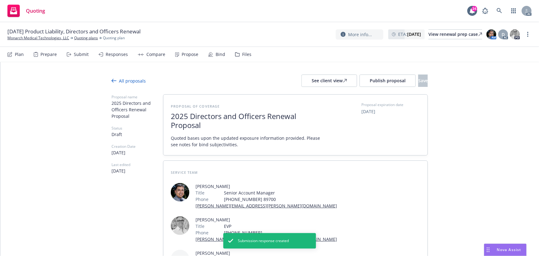
click at [263, 118] on span "2025 Directors and Officers Renewal Proposal" at bounding box center [246, 121] width 151 height 18
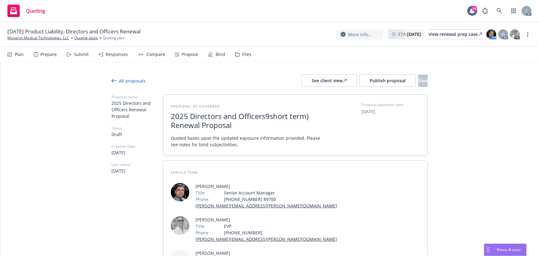
click at [265, 117] on span "2025 Directors and Officers9short term) Renewal Proposal" at bounding box center [246, 121] width 151 height 18
click at [321, 115] on div "Proposal of coverage 2025 Directors and Officers (short term) Renewal Proposal …" at bounding box center [295, 125] width 249 height 46
click at [313, 117] on span "2025 Directors and Officers (short term) Renewal Proposal" at bounding box center [246, 121] width 151 height 18
drag, startPoint x: 263, startPoint y: 119, endPoint x: 306, endPoint y: 116, distance: 42.4
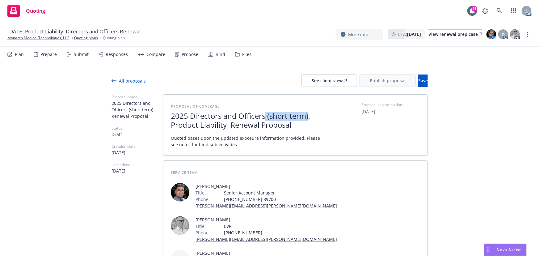
click at [306, 116] on span "2025 Directors and Officers (short term), Product Liability Renewal Proposal" at bounding box center [246, 121] width 151 height 18
copy span "(short term)"
click at [225, 125] on span "2025 Directors and Officers (short term), Product Liability Renewal Proposal" at bounding box center [246, 121] width 151 height 18
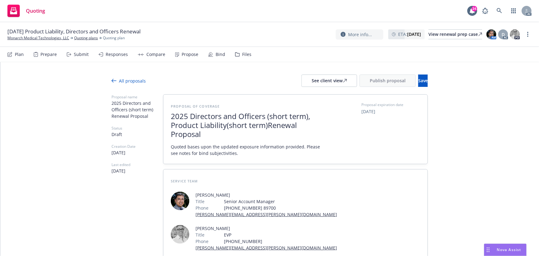
click at [204, 136] on span "2025 Directors and Officers (short term), Product Liability (short term) Renewa…" at bounding box center [246, 125] width 151 height 27
drag, startPoint x: 169, startPoint y: 114, endPoint x: 266, endPoint y: 114, distance: 96.8
click at [266, 114] on span "2025 Directors and Officers (short term), Product Liability (short term) Renewa…" at bounding box center [246, 125] width 151 height 27
click at [267, 117] on span "2025 Directors and Officers (short term), Product Liability (short term) Renewa…" at bounding box center [246, 125] width 151 height 27
drag, startPoint x: 265, startPoint y: 117, endPoint x: 306, endPoint y: 116, distance: 41.4
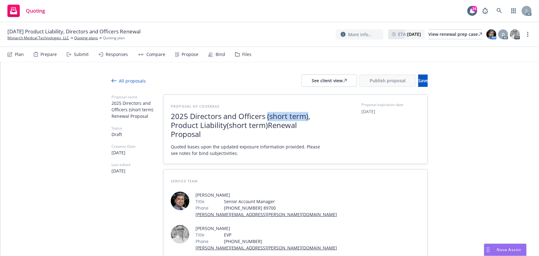
click at [306, 116] on span "2025 Directors and Officers (short term), Product Liability (short term) Renewa…" at bounding box center [246, 125] width 151 height 27
copy span "(short term)"
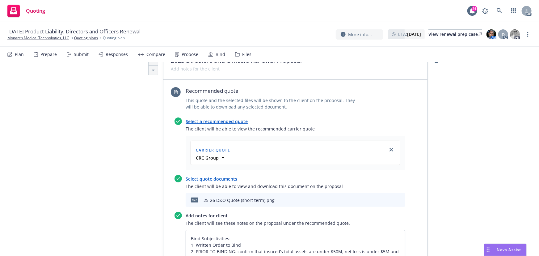
scroll to position [140, 0]
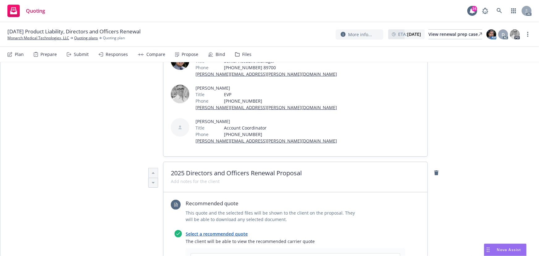
click at [311, 169] on span "2025 Directors and Officers Renewal Proposal" at bounding box center [295, 172] width 249 height 7
click at [304, 168] on span "(short term)" at bounding box center [322, 173] width 41 height 10
click at [347, 169] on span "2025 Directors and Officers Renewal Proposal - short term)" at bounding box center [295, 173] width 249 height 8
click at [303, 169] on span "2025 Directors and Officers Renewal Proposal - short term" at bounding box center [295, 173] width 249 height 8
click at [345, 169] on span "2025 Directors and Officers Renewal Proposal short term" at bounding box center [295, 173] width 249 height 8
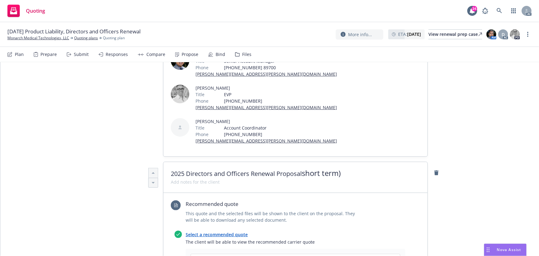
click at [303, 168] on span "short term)" at bounding box center [321, 173] width 39 height 10
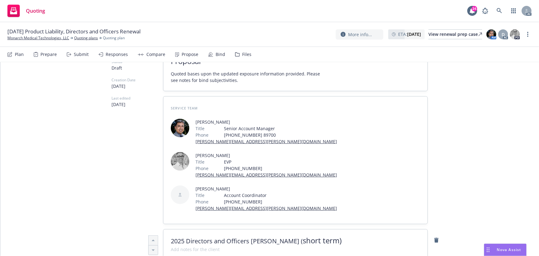
scroll to position [0, 0]
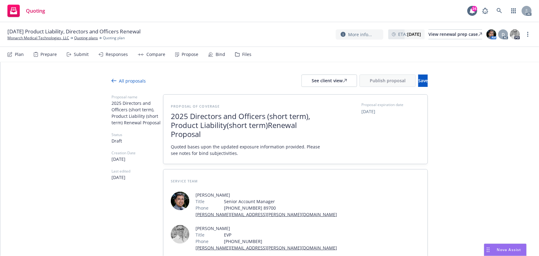
drag, startPoint x: 170, startPoint y: 115, endPoint x: 208, endPoint y: 132, distance: 42.1
click at [208, 132] on span "2025 Directors and Officers (short term), Product Liability (short term) Renewa…" at bounding box center [246, 125] width 151 height 27
copy span "2025 Directors and Officers (short term), Product Liability (short term) Renewa…"
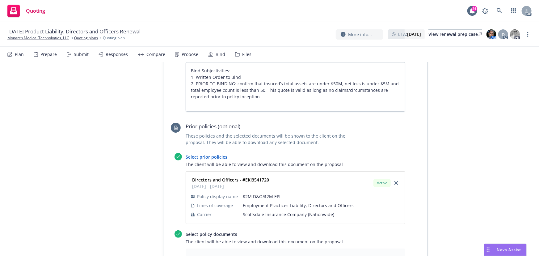
scroll to position [533, 0]
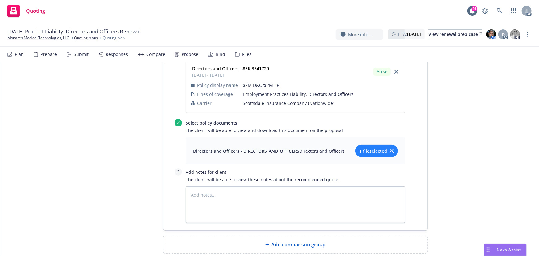
click at [309, 241] on span "Add comparison group" at bounding box center [299, 244] width 54 height 7
click at [279, 243] on span at bounding box center [295, 246] width 249 height 7
paste span
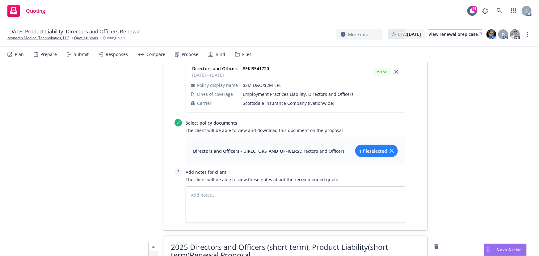
scroll to position [1, 0]
drag, startPoint x: 189, startPoint y: 212, endPoint x: 309, endPoint y: 214, distance: 120.3
click at [309, 241] on span "2025 Directors and Officers (short term), Product Liability" at bounding box center [269, 246] width 197 height 10
drag, startPoint x: 246, startPoint y: 215, endPoint x: 288, endPoint y: 214, distance: 41.8
click at [288, 243] on span "2025 Product Liability (short term) Renewal Proposal" at bounding box center [295, 247] width 249 height 8
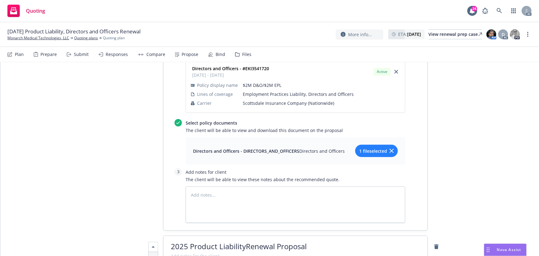
click at [317, 243] on span "2025 Product Liability Renewal Proposal" at bounding box center [295, 247] width 249 height 8
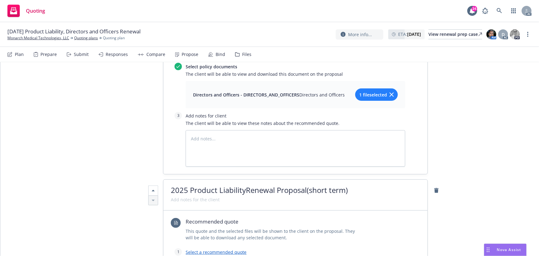
click at [214, 249] on link "Select a recommended quote" at bounding box center [216, 252] width 61 height 6
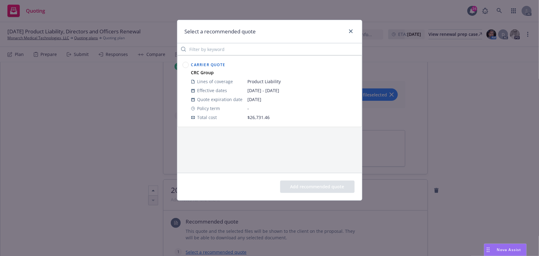
click at [185, 64] on circle at bounding box center [186, 65] width 6 height 6
click at [317, 186] on button "Add recommended quote" at bounding box center [317, 187] width 75 height 12
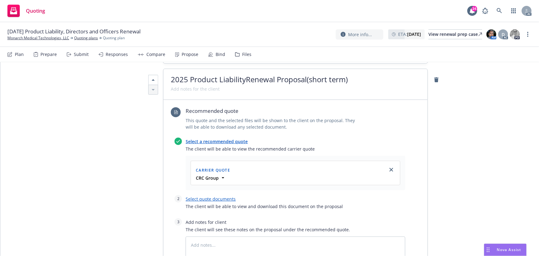
scroll to position [701, 0]
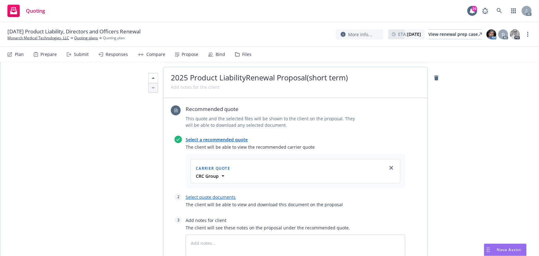
click at [219, 137] on link "Select a recommended quote" at bounding box center [217, 140] width 62 height 6
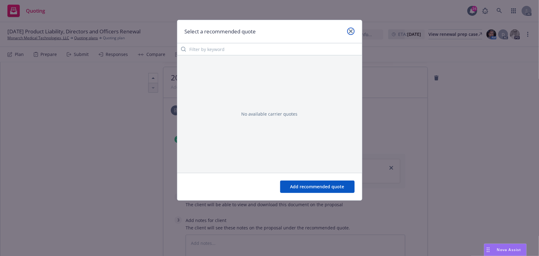
click at [348, 30] on link "close" at bounding box center [351, 31] width 7 height 7
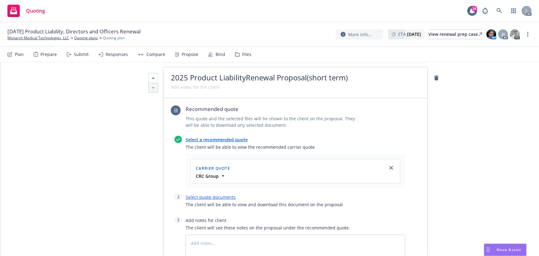
click at [217, 194] on link "Select quote documents" at bounding box center [211, 197] width 50 height 6
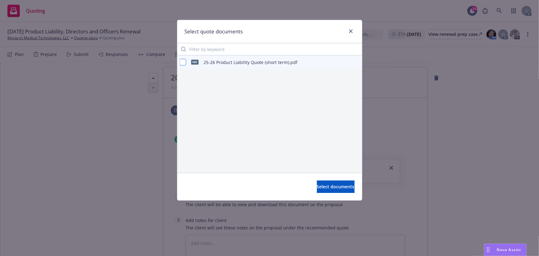
click at [182, 62] on input "checkbox" at bounding box center [183, 62] width 6 height 6
click at [325, 186] on span "Select documents" at bounding box center [336, 187] width 38 height 6
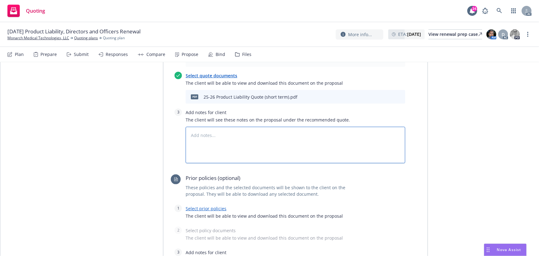
scroll to position [842, 0]
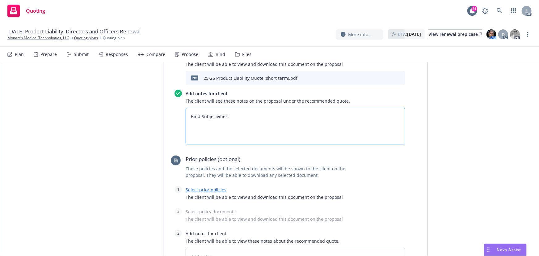
paste textarea "Signed TRIA Election Form [DATE] of the effective date if coverage is purchased."
click at [189, 108] on textarea "Bind Subjecivities: Signed TRIA Election Form [DATE] of the effective date if c…" at bounding box center [296, 126] width 220 height 36
click at [207, 187] on link "Select prior policies" at bounding box center [206, 190] width 41 height 6
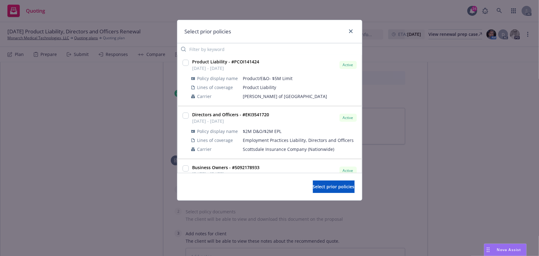
scroll to position [112, 0]
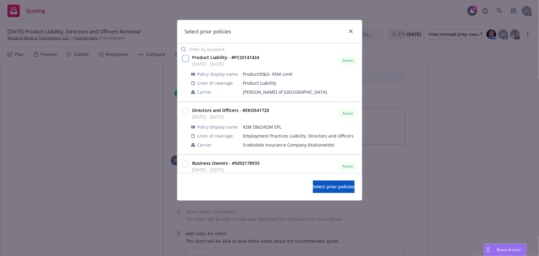
click at [187, 59] on input "checkbox" at bounding box center [186, 58] width 6 height 6
click at [318, 185] on span "Select prior policies" at bounding box center [334, 187] width 42 height 6
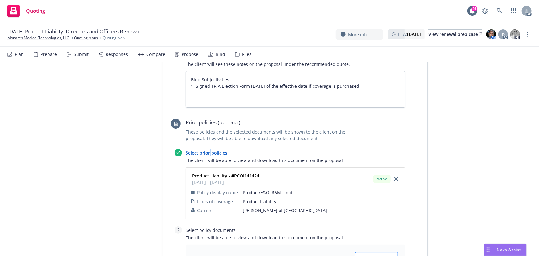
scroll to position [926, 0]
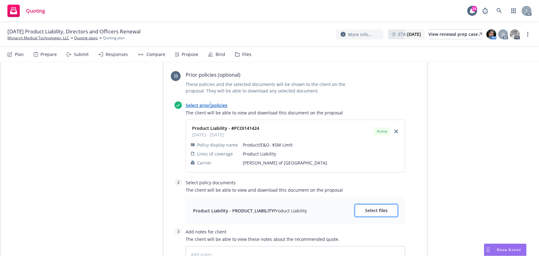
click at [378, 207] on span "Select files" at bounding box center [376, 210] width 23 height 6
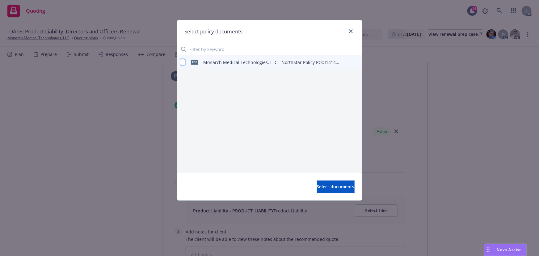
click at [184, 64] on input "checkbox" at bounding box center [183, 62] width 6 height 6
click at [323, 184] on span "Select documents" at bounding box center [336, 187] width 38 height 6
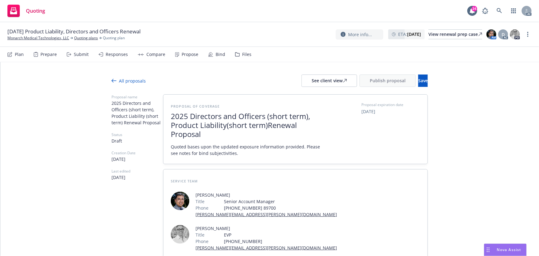
scroll to position [0, 0]
click at [419, 80] on span "Save" at bounding box center [424, 81] width 10 height 6
click at [111, 59] on div "Responses" at bounding box center [113, 54] width 29 height 15
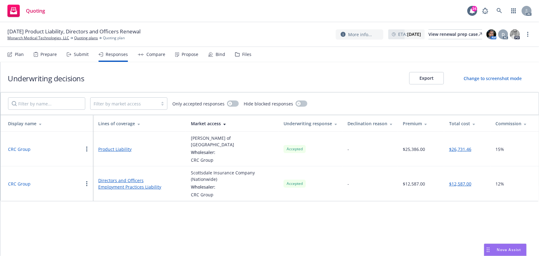
click at [18, 146] on button "CRC Group" at bounding box center [19, 149] width 23 height 6
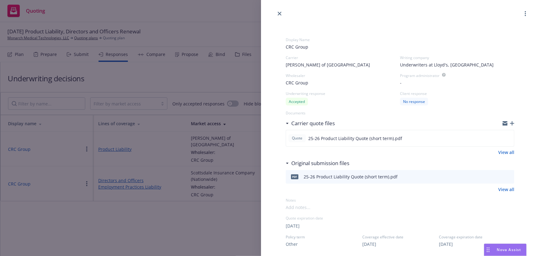
click at [175, 216] on div "Display Name CRC Group Carrier [PERSON_NAME] of London Writing company Underwri…" at bounding box center [269, 128] width 539 height 256
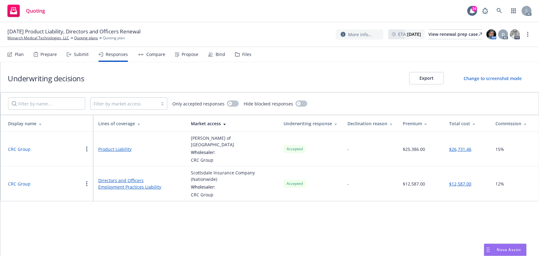
click at [16, 146] on button "CRC Group" at bounding box center [19, 149] width 23 height 6
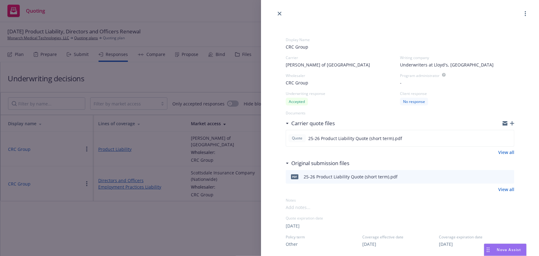
click at [64, 205] on div "Display Name CRC Group Carrier [PERSON_NAME] of London Writing company Underwri…" at bounding box center [269, 128] width 539 height 256
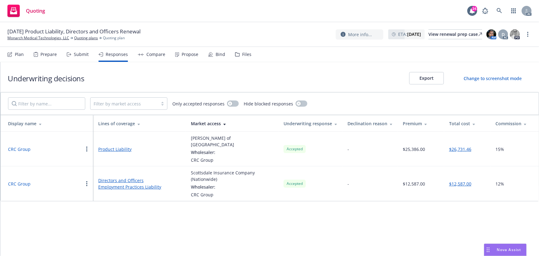
click at [25, 181] on button "CRC Group" at bounding box center [19, 184] width 23 height 6
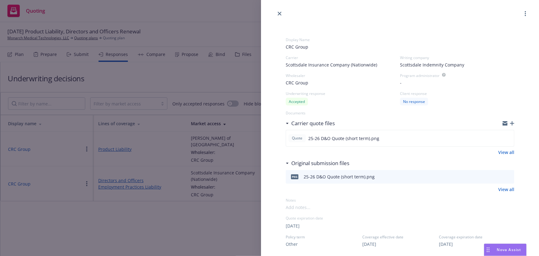
click at [124, 221] on div "Display Name CRC Group Carrier Scottsdale Insurance Company (Nationwide) Writin…" at bounding box center [269, 128] width 539 height 256
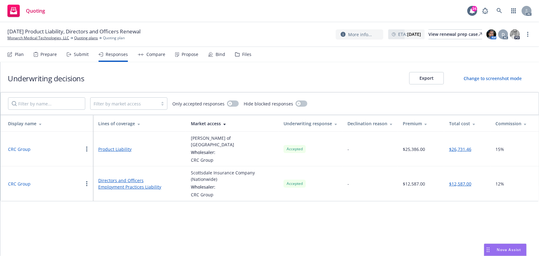
click at [19, 149] on button "CRC Group" at bounding box center [19, 149] width 23 height 6
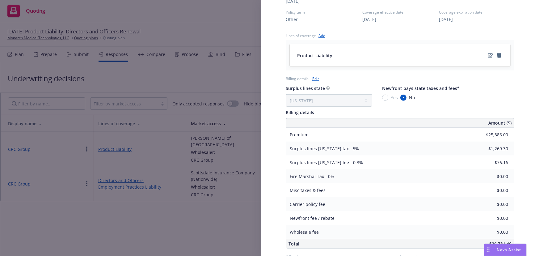
scroll to position [265, 0]
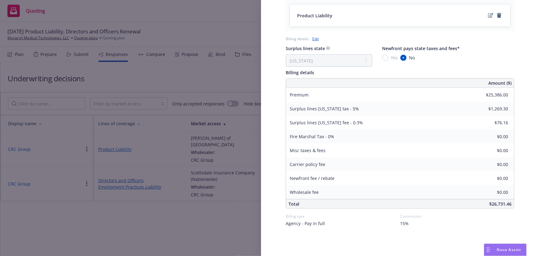
click at [192, 218] on div "Display Name CRC Group Carrier [PERSON_NAME] of London Writing company Underwri…" at bounding box center [269, 128] width 539 height 256
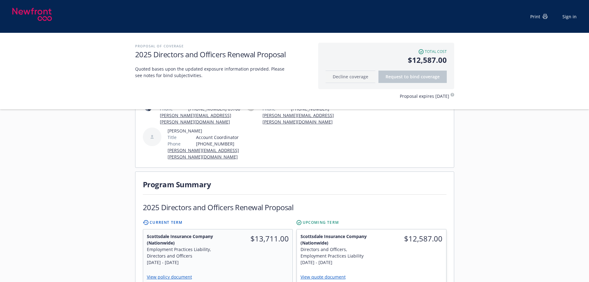
scroll to position [185, 0]
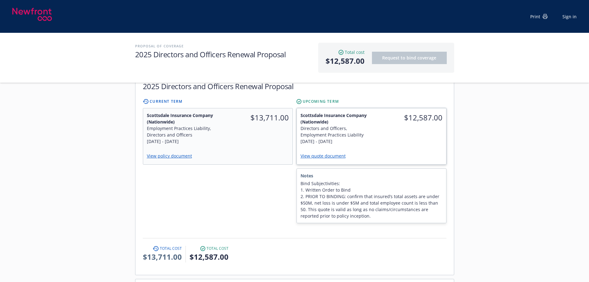
click at [328, 153] on link "View quote document" at bounding box center [326, 156] width 50 height 6
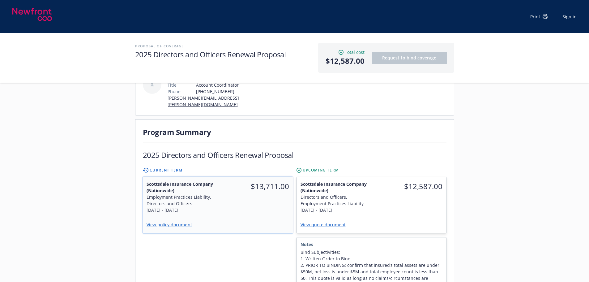
scroll to position [124, 0]
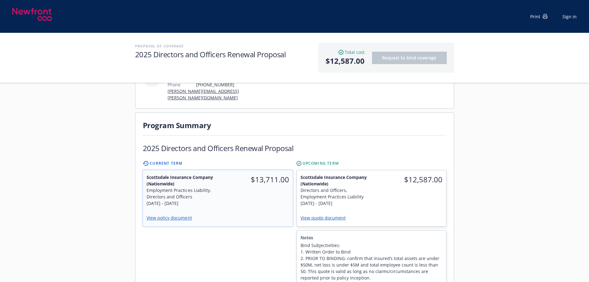
click at [266, 198] on div "$13,711.00" at bounding box center [255, 190] width 75 height 40
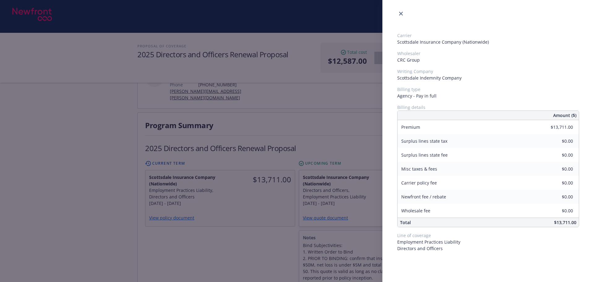
click at [252, 241] on div "Carrier Scottsdale Insurance Company (Nationwide) Wholesaler CRC Group Writing …" at bounding box center [297, 141] width 594 height 282
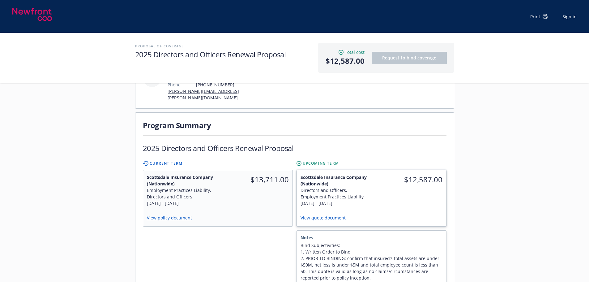
click at [406, 188] on div "$12,587.00" at bounding box center [408, 190] width 75 height 40
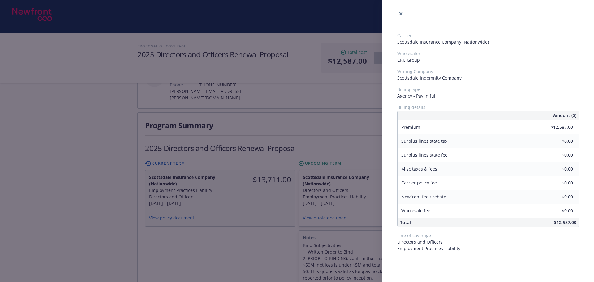
drag, startPoint x: 358, startPoint y: 122, endPoint x: 364, endPoint y: 116, distance: 9.4
click at [358, 121] on div "Carrier Scottsdale Insurance Company (Nationwide) Wholesaler CRC Group Writing …" at bounding box center [297, 141] width 594 height 282
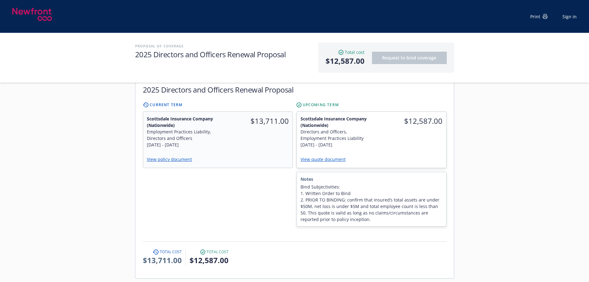
scroll to position [185, 0]
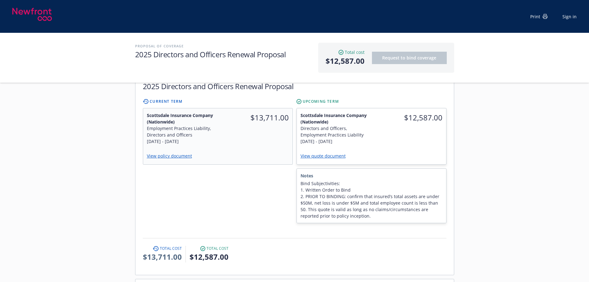
click at [501, 269] on div "Servicing team Marlowe Milo Title Senior Account Manager Phone (650) 488-8565 8…" at bounding box center [294, 215] width 589 height 582
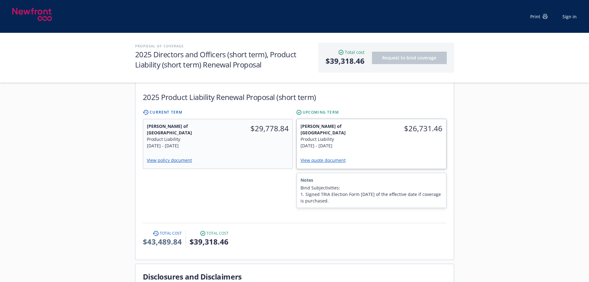
scroll to position [340, 0]
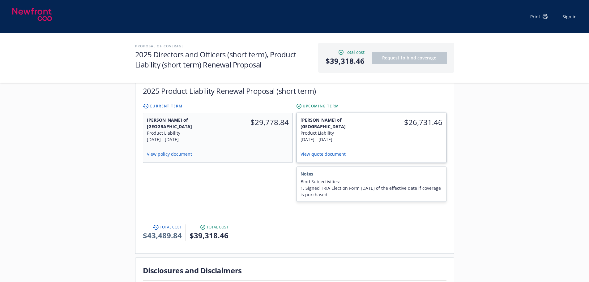
click at [322, 155] on link "View quote document" at bounding box center [326, 154] width 50 height 6
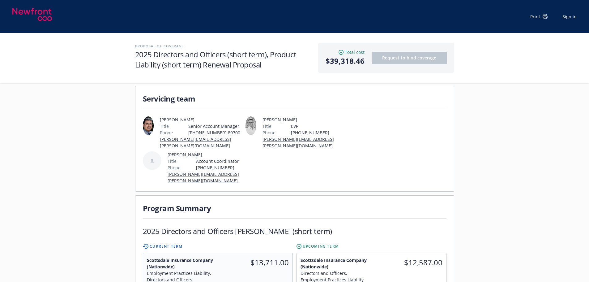
scroll to position [124, 0]
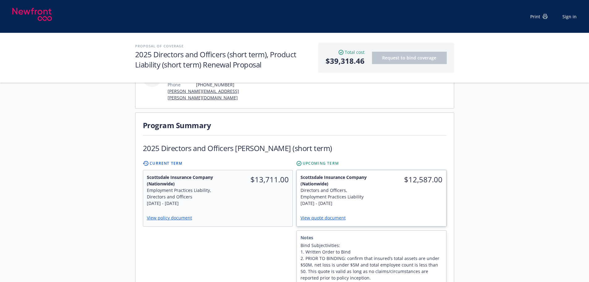
click at [339, 215] on link "View quote document" at bounding box center [326, 218] width 50 height 6
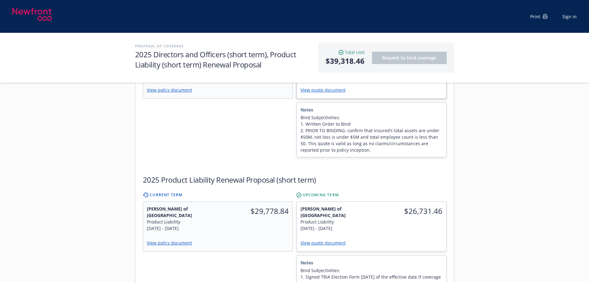
scroll to position [278, 0]
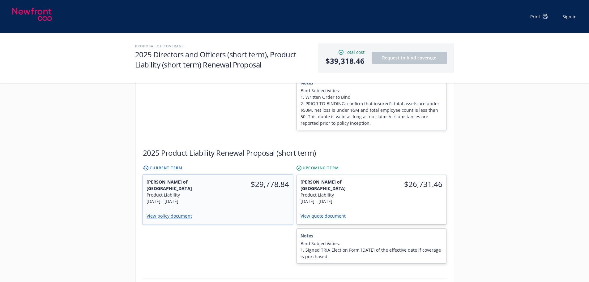
click at [247, 205] on div "Lloyd's of London Product Liability 9/30/2024 - 9/30/2025 $29,778.84 View polic…" at bounding box center [218, 200] width 150 height 50
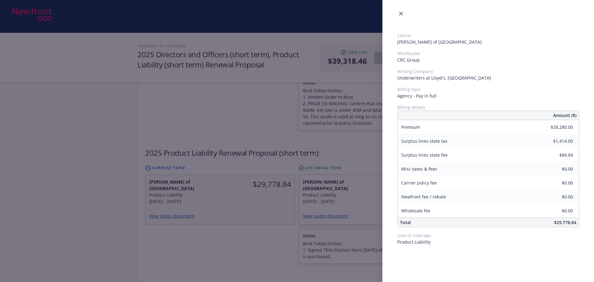
click at [218, 245] on div "Carrier Lloyd's of London Wholesaler CRC Group Writing Company Underwriters at …" at bounding box center [297, 141] width 594 height 282
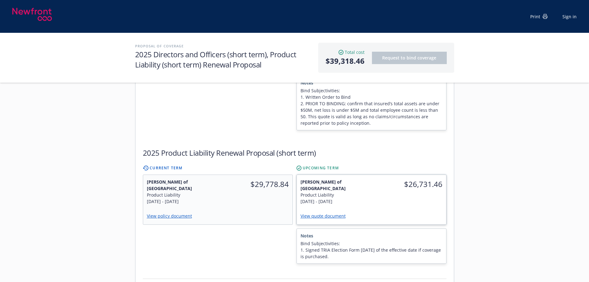
click at [333, 214] on link "View quote document" at bounding box center [326, 216] width 50 height 6
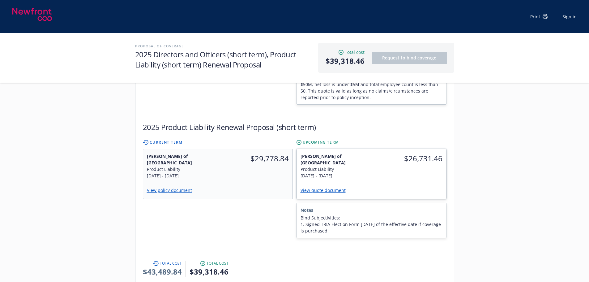
scroll to position [340, 0]
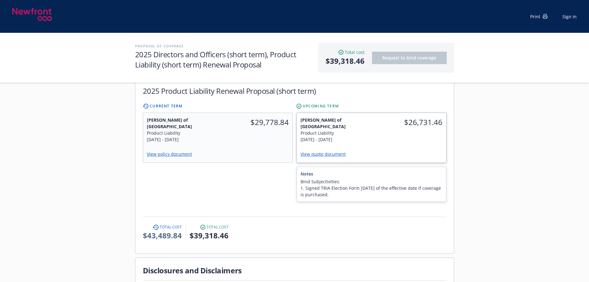
click at [420, 151] on div "View quote document" at bounding box center [372, 154] width 142 height 9
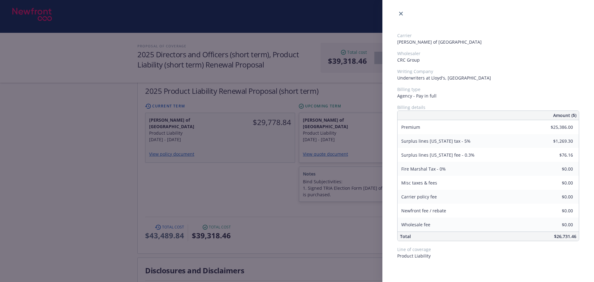
click at [254, 208] on div "Carrier Lloyd's of London Wholesaler CRC Group Writing Company Underwriters at …" at bounding box center [297, 141] width 594 height 282
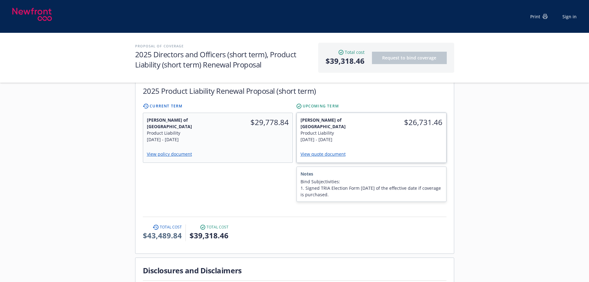
click at [420, 138] on div "$26,731.46" at bounding box center [408, 129] width 75 height 33
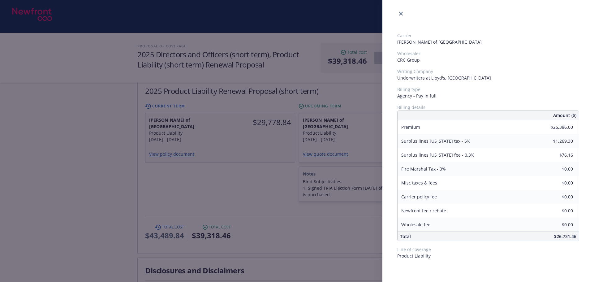
click at [314, 214] on div "Carrier Lloyd's of London Wholesaler CRC Group Writing Company Underwriters at …" at bounding box center [297, 141] width 594 height 282
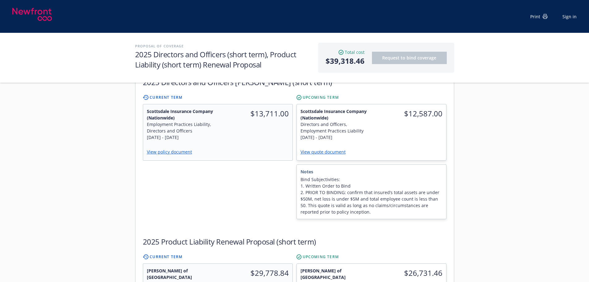
scroll to position [247, 0]
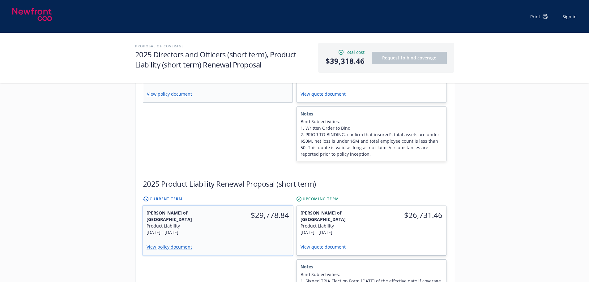
click at [236, 224] on div "$29,778.84" at bounding box center [255, 215] width 75 height 19
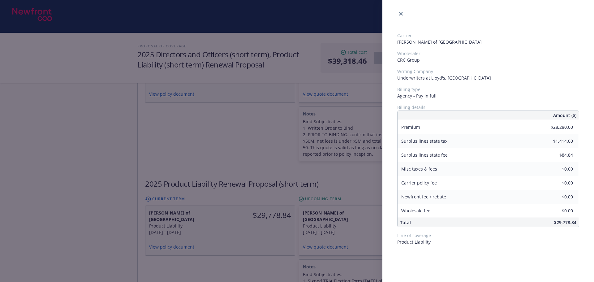
click at [240, 175] on div "Carrier Lloyd's of London Wholesaler CRC Group Writing Company Underwriters at …" at bounding box center [297, 141] width 594 height 282
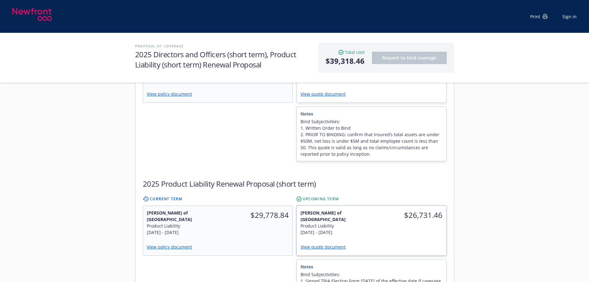
click at [369, 225] on div "Lloyd's of London Product Liability 9/30/2025 - 8/31/2026" at bounding box center [334, 222] width 75 height 33
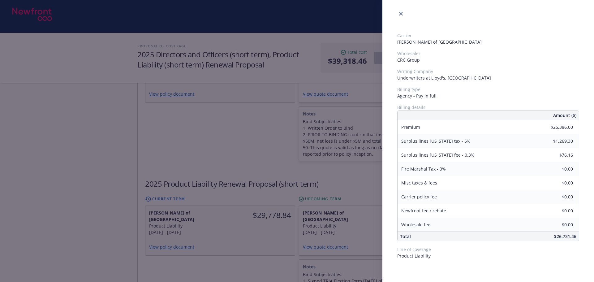
click at [222, 139] on div "Carrier Lloyd's of London Wholesaler CRC Group Writing Company Underwriters at …" at bounding box center [297, 141] width 594 height 282
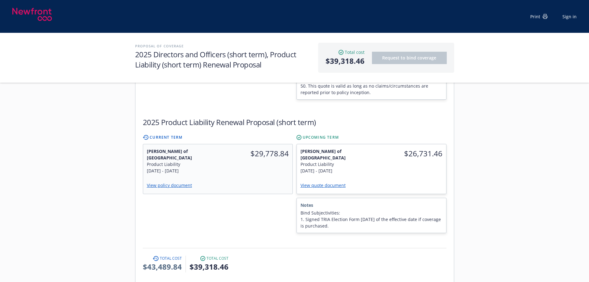
scroll to position [309, 0]
